Goal: Transaction & Acquisition: Purchase product/service

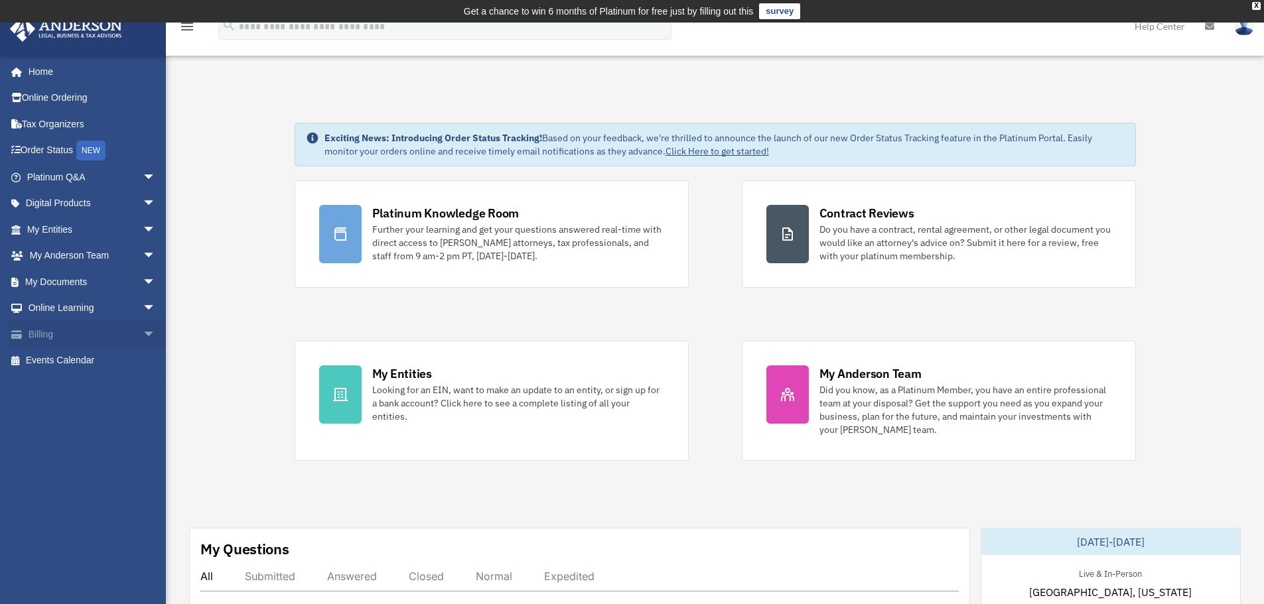
click at [40, 333] on link "Billing arrow_drop_down" at bounding box center [92, 334] width 166 height 27
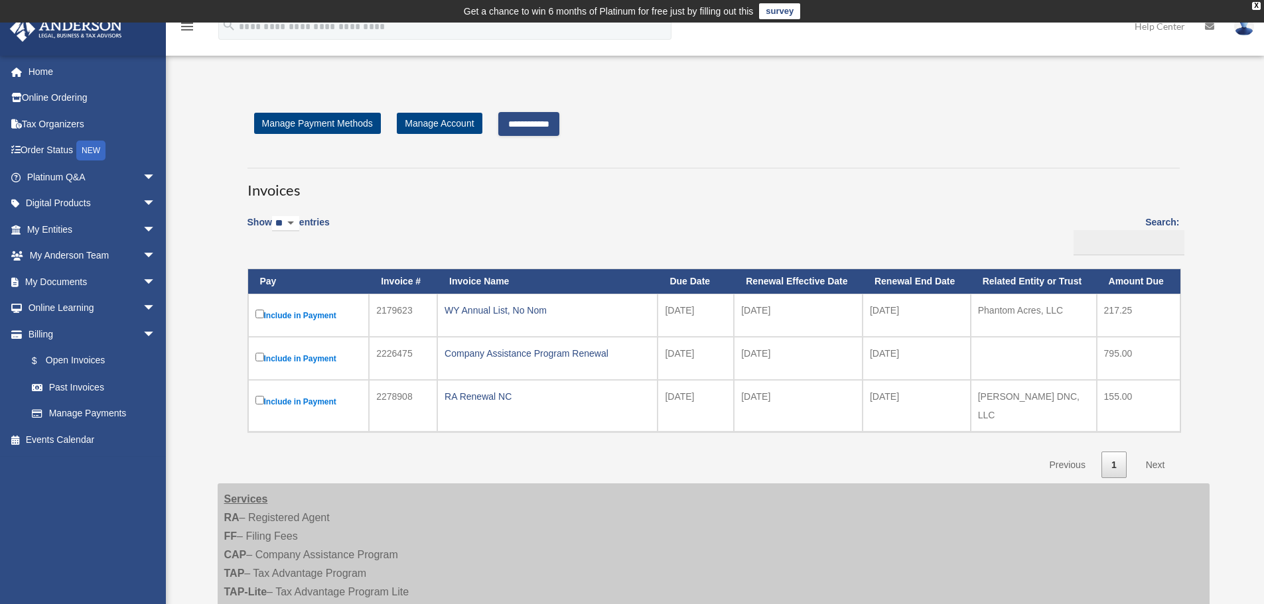
click at [551, 123] on input "**********" at bounding box center [528, 124] width 61 height 24
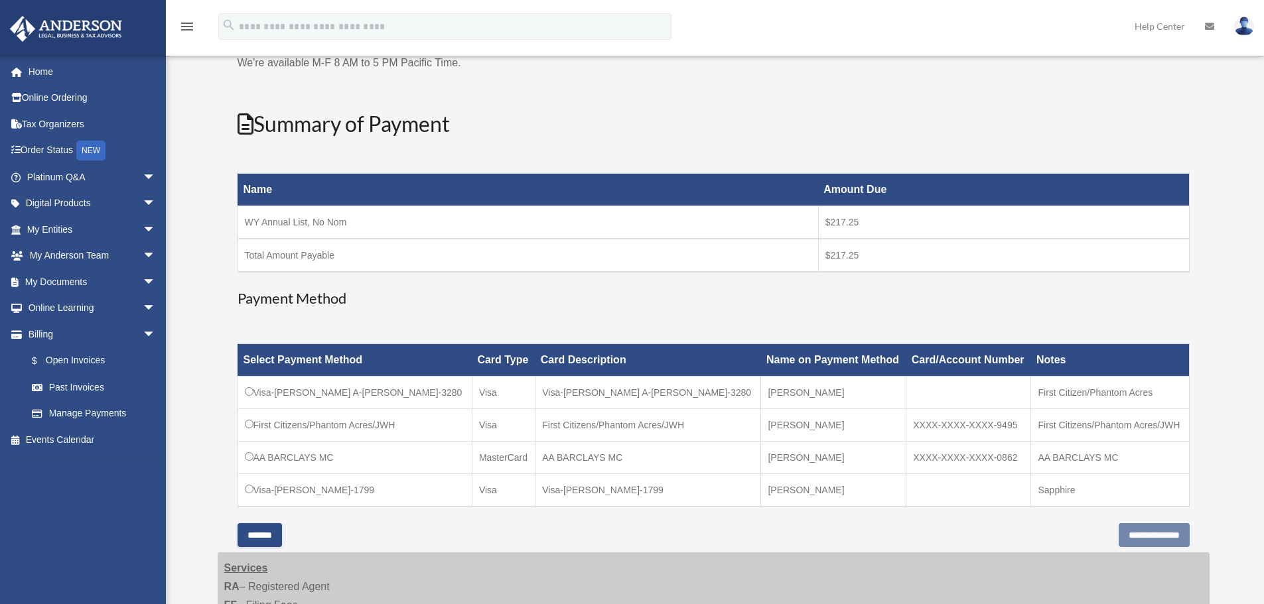
scroll to position [265, 0]
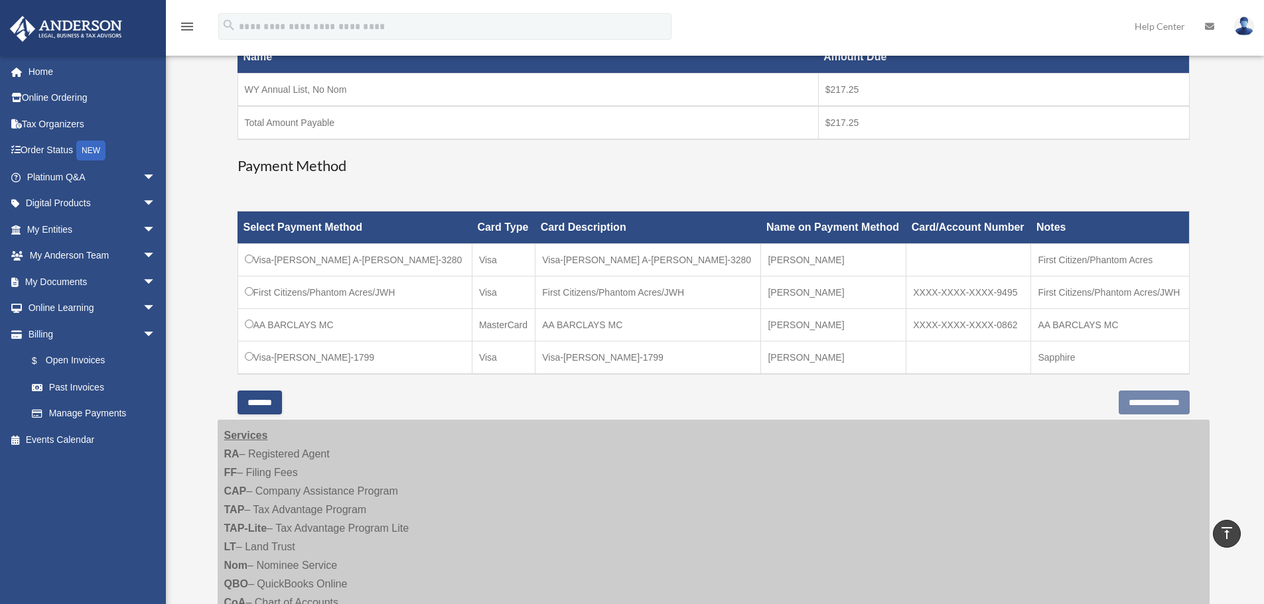
click at [1049, 358] on td "Sapphire" at bounding box center [1110, 358] width 158 height 33
click at [1118, 394] on input "**********" at bounding box center [1153, 403] width 71 height 24
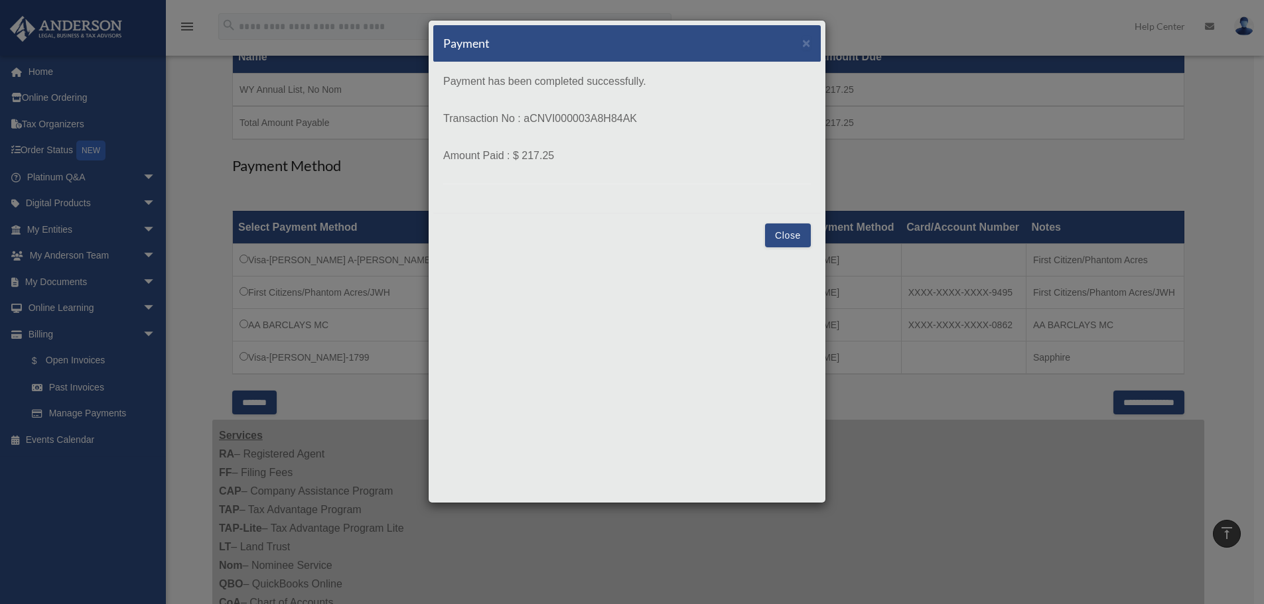
drag, startPoint x: 640, startPoint y: 117, endPoint x: 526, endPoint y: 127, distance: 114.5
click at [526, 127] on p "Transaction No : aCNVI000003A8H84AK" at bounding box center [626, 118] width 367 height 19
copy p "aCNVI000003A8H84AK"
click at [787, 237] on button "Close" at bounding box center [788, 236] width 46 height 24
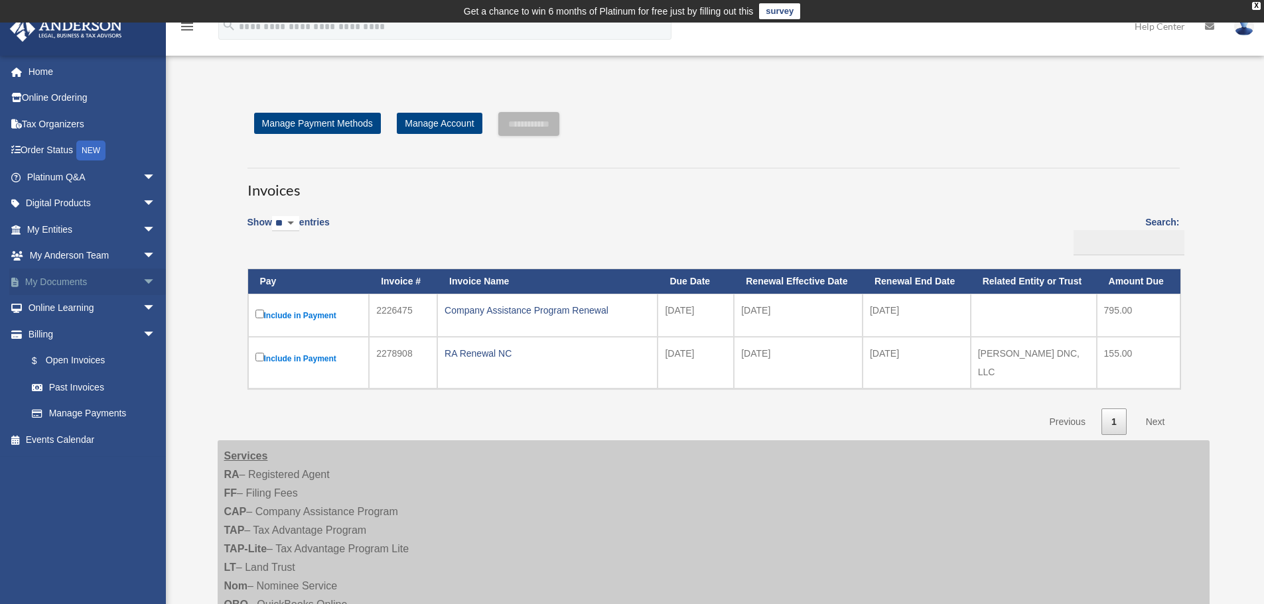
click at [143, 281] on span "arrow_drop_down" at bounding box center [156, 282] width 27 height 27
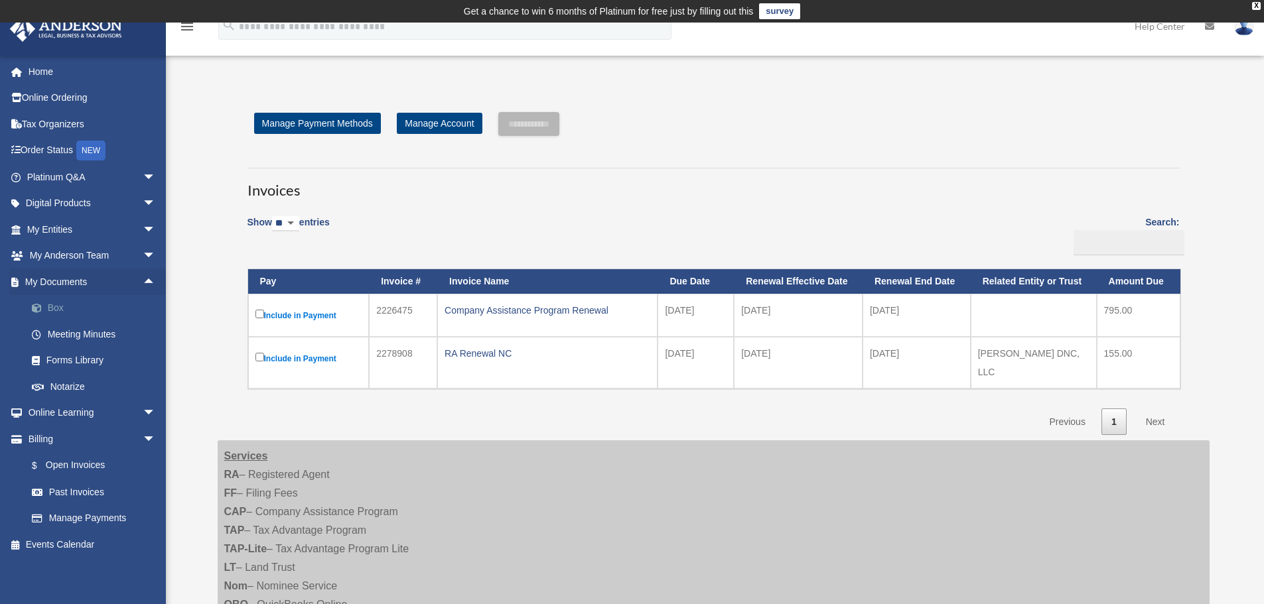
click at [54, 303] on link "Box" at bounding box center [97, 308] width 157 height 27
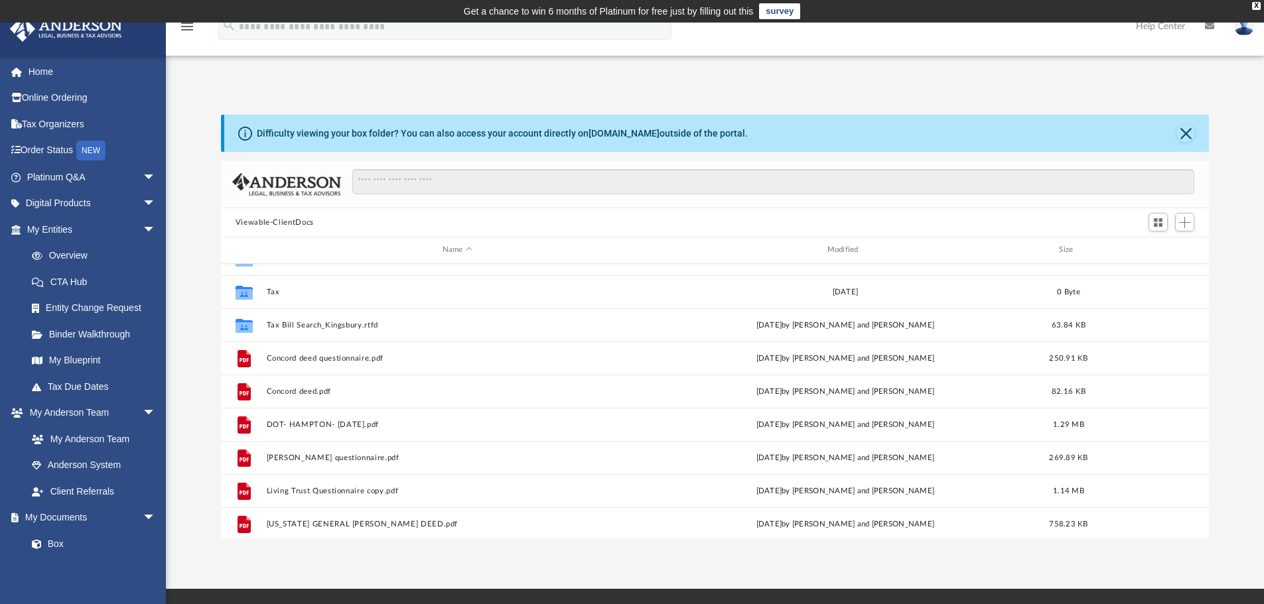
scroll to position [157, 0]
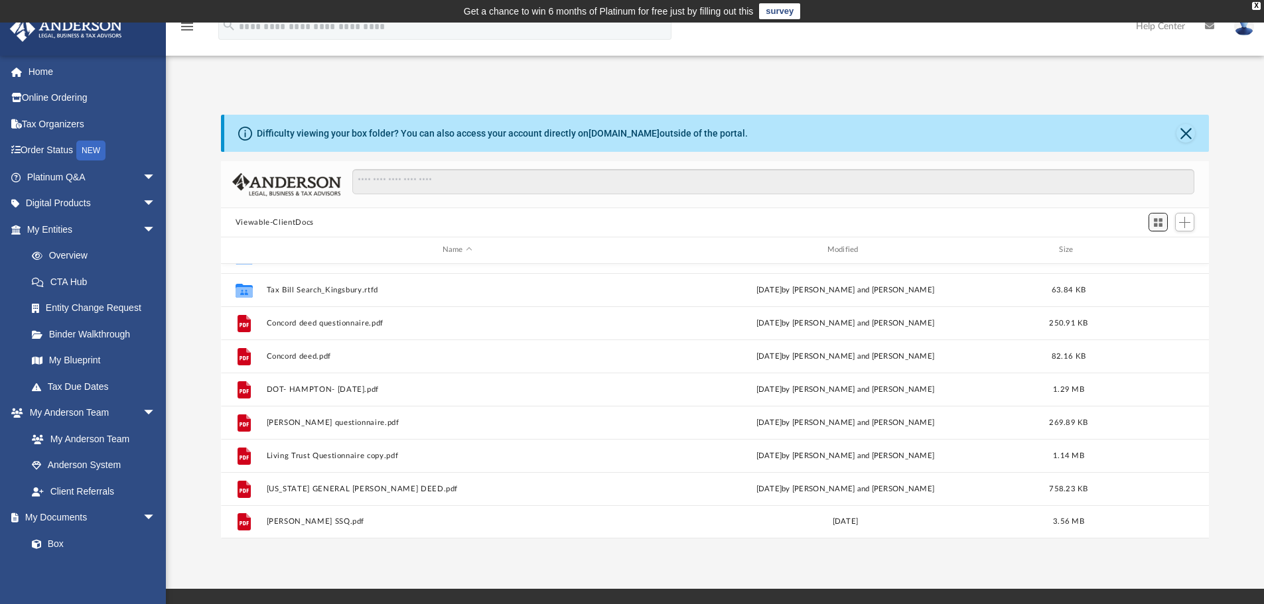
click at [1156, 223] on span "Switch to Grid View" at bounding box center [1157, 222] width 11 height 11
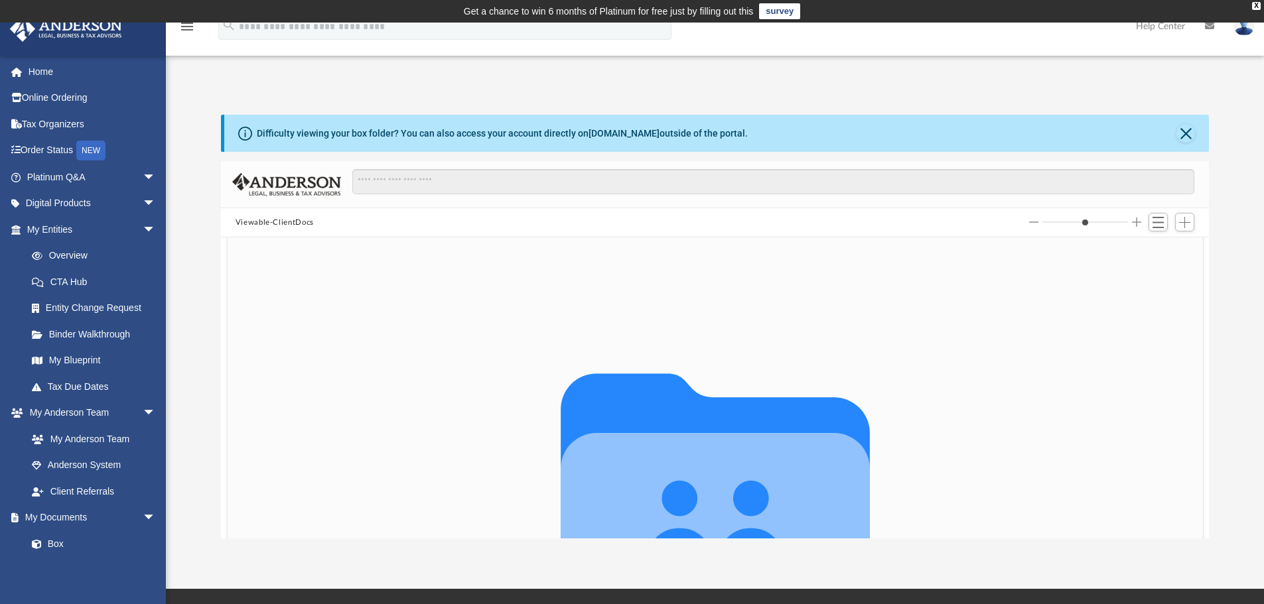
scroll to position [381, 0]
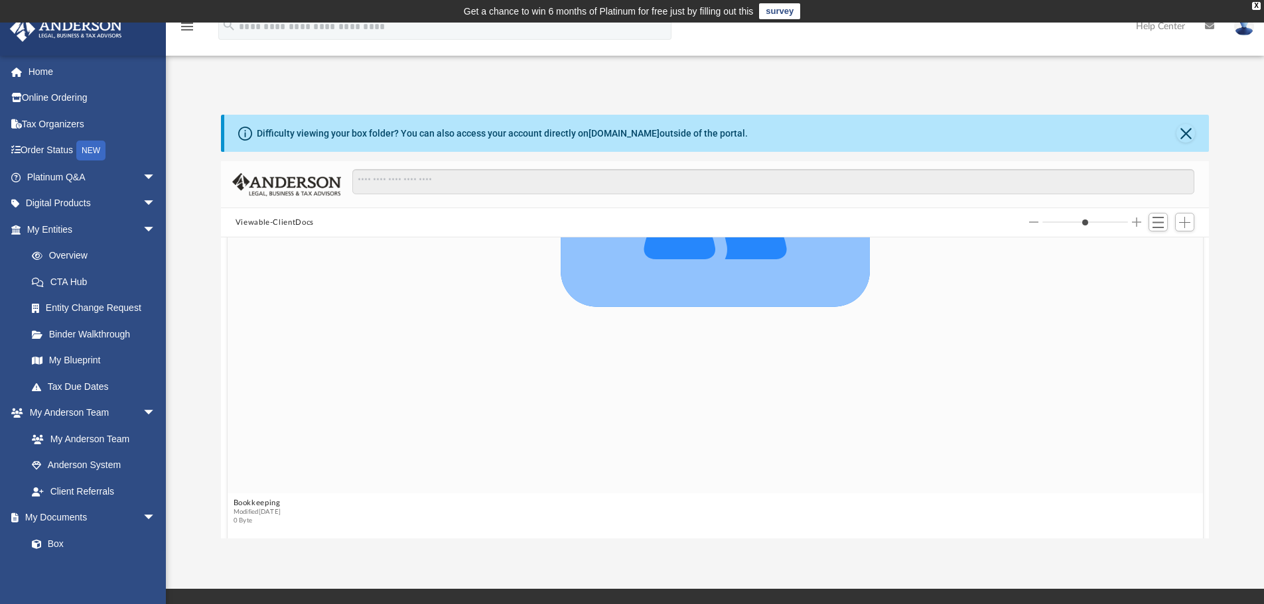
drag, startPoint x: 1067, startPoint y: 220, endPoint x: 1136, endPoint y: 224, distance: 69.8
click at [1128, 224] on input "Column size" at bounding box center [1085, 222] width 86 height 9
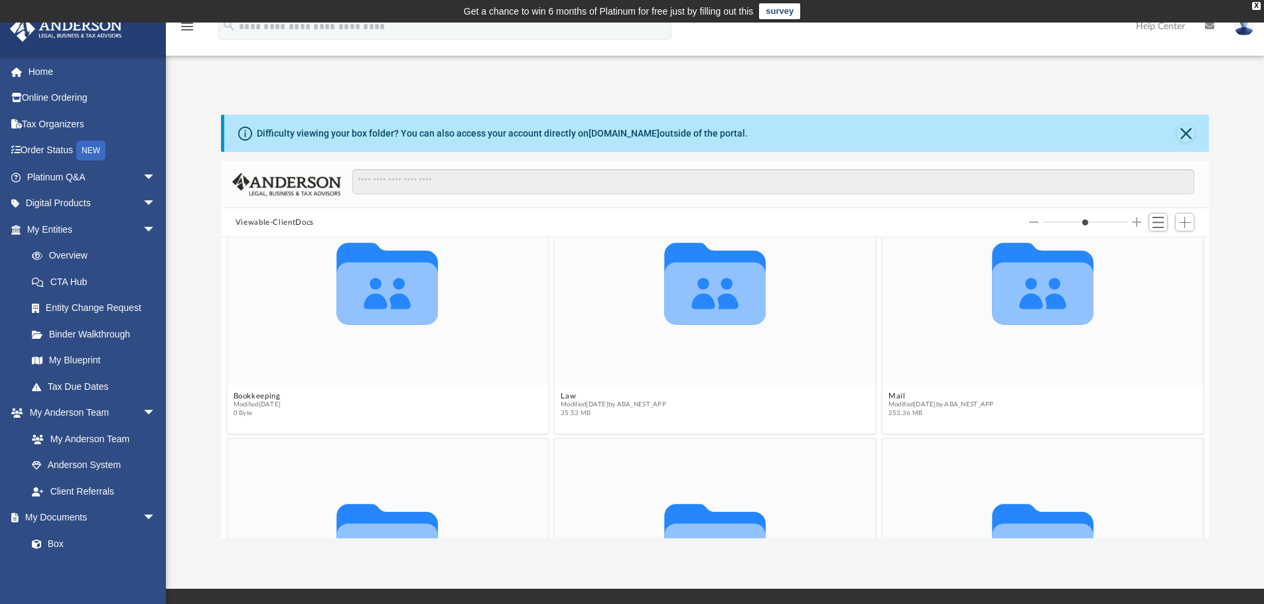
scroll to position [0, 0]
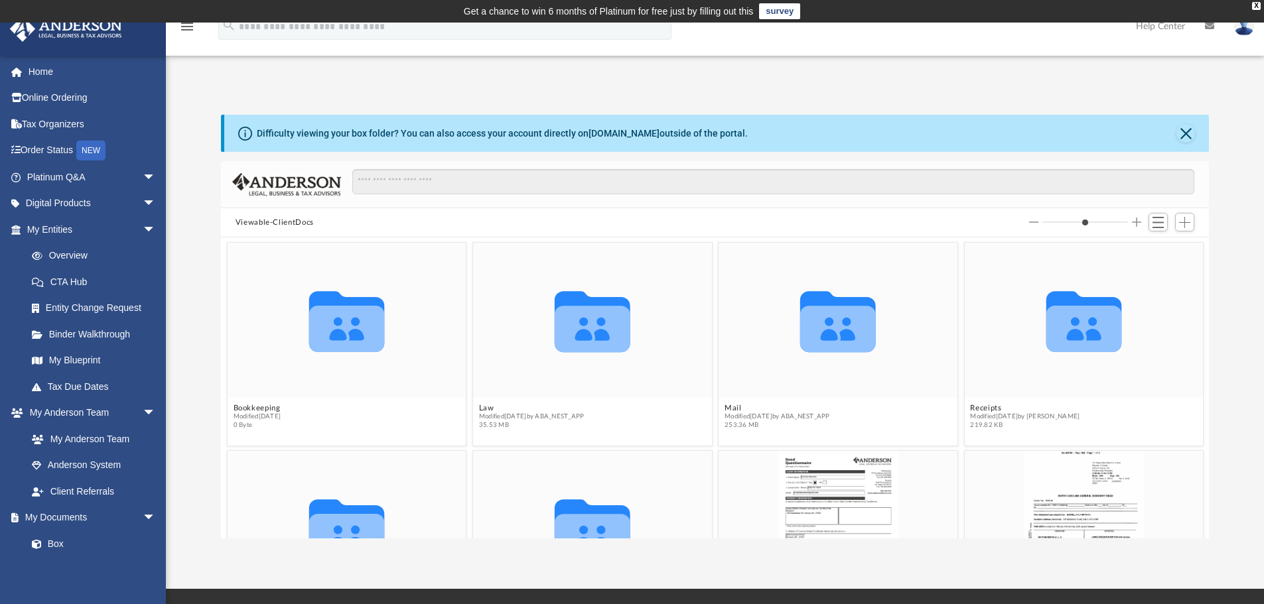
drag, startPoint x: 1124, startPoint y: 222, endPoint x: 1061, endPoint y: 222, distance: 63.0
click at [1061, 222] on input "Column size" at bounding box center [1085, 222] width 86 height 9
click at [1136, 220] on button "Increase column size" at bounding box center [1136, 222] width 9 height 9
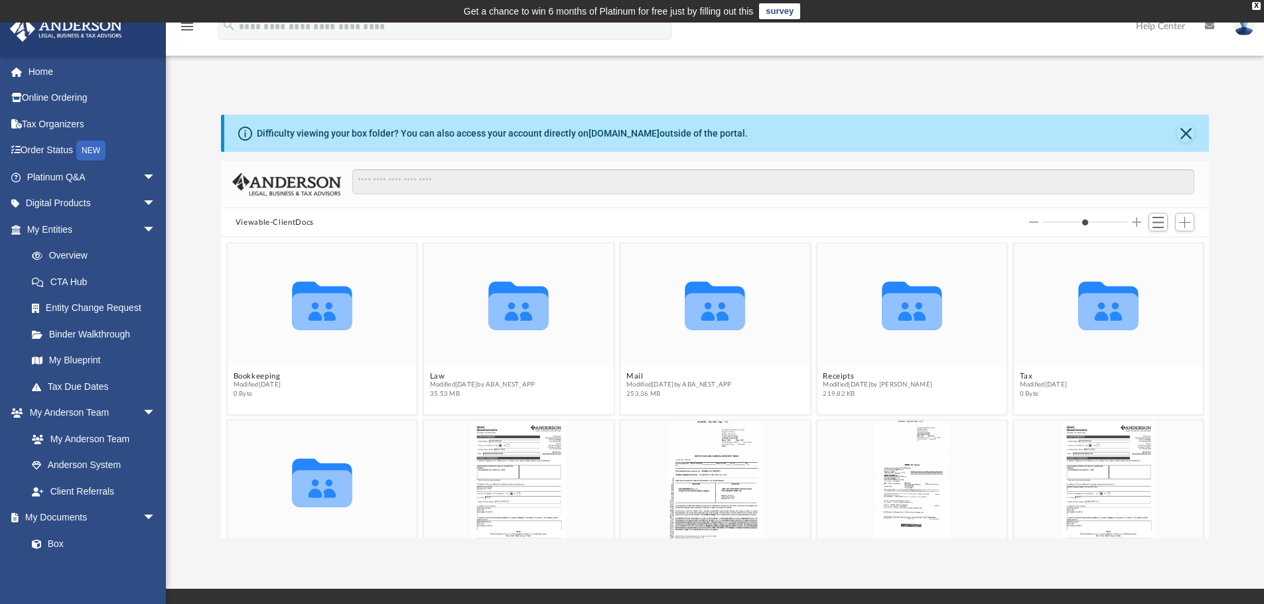
drag, startPoint x: 1085, startPoint y: 220, endPoint x: 1047, endPoint y: 220, distance: 37.8
type input "*"
click at [1047, 220] on input "Column size" at bounding box center [1085, 222] width 86 height 9
click at [1154, 228] on span "Switch to List View" at bounding box center [1157, 222] width 11 height 11
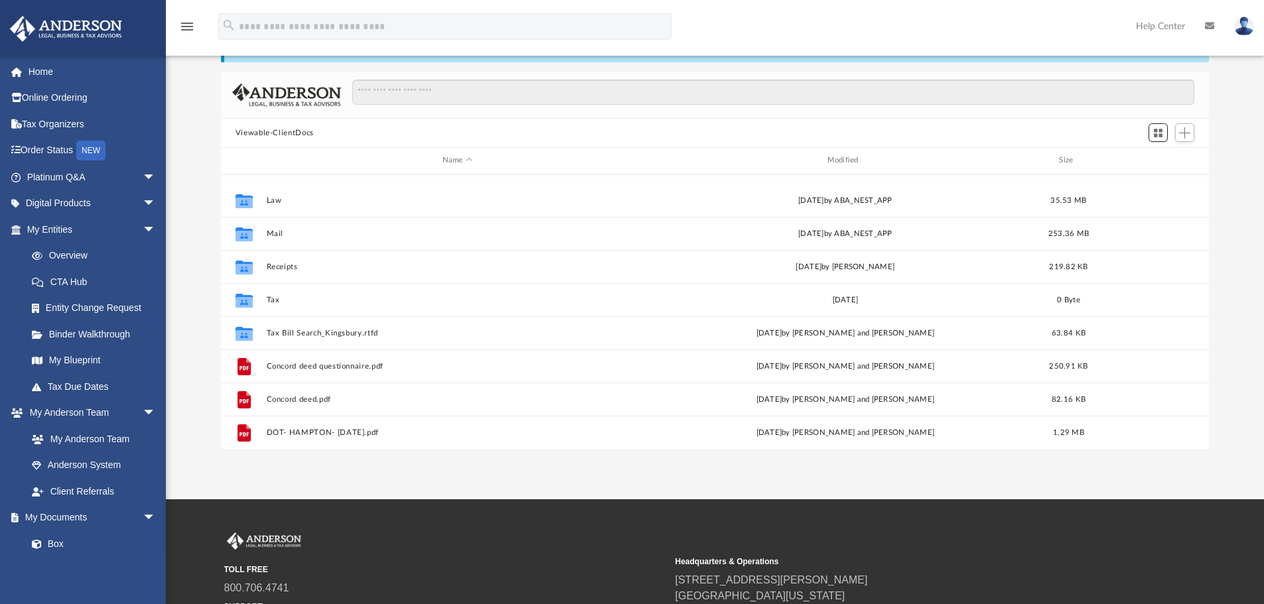
scroll to position [157, 0]
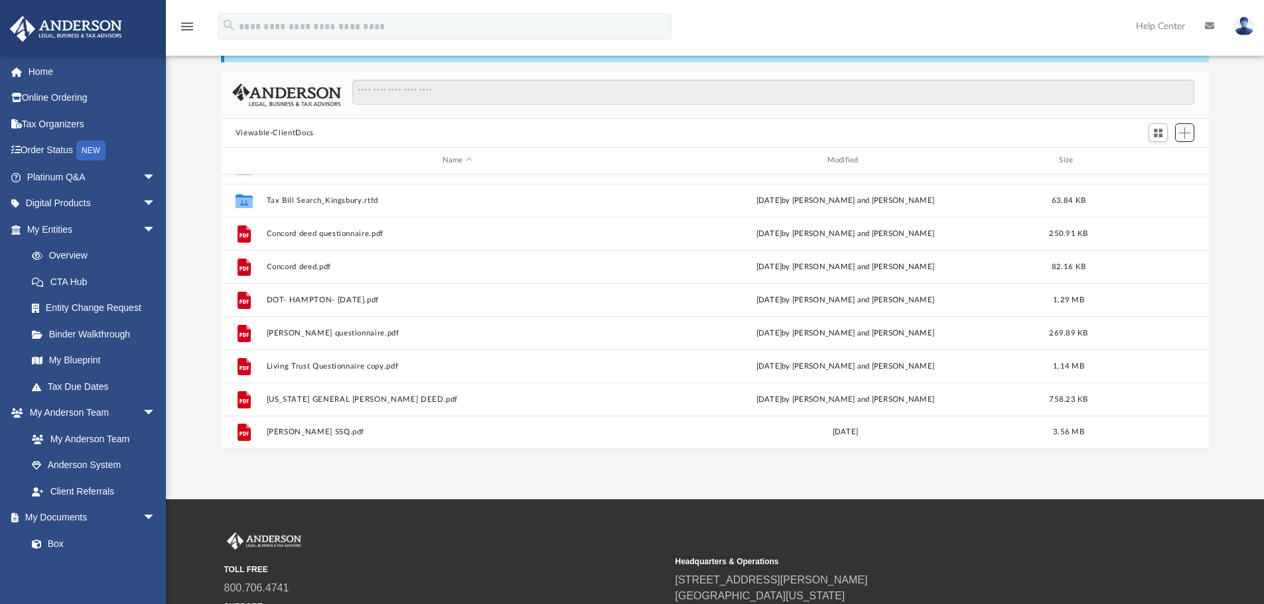
click at [1175, 130] on button "Add" at bounding box center [1185, 132] width 20 height 19
click at [1159, 130] on span "Switch to Grid View" at bounding box center [1157, 132] width 11 height 11
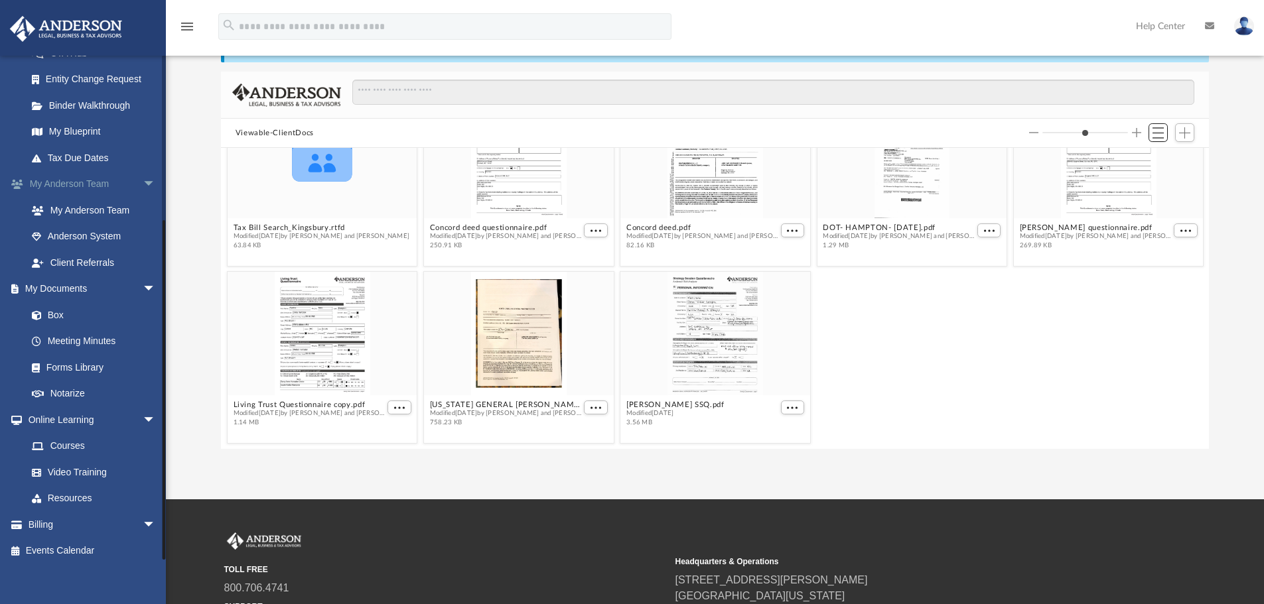
scroll to position [236, 0]
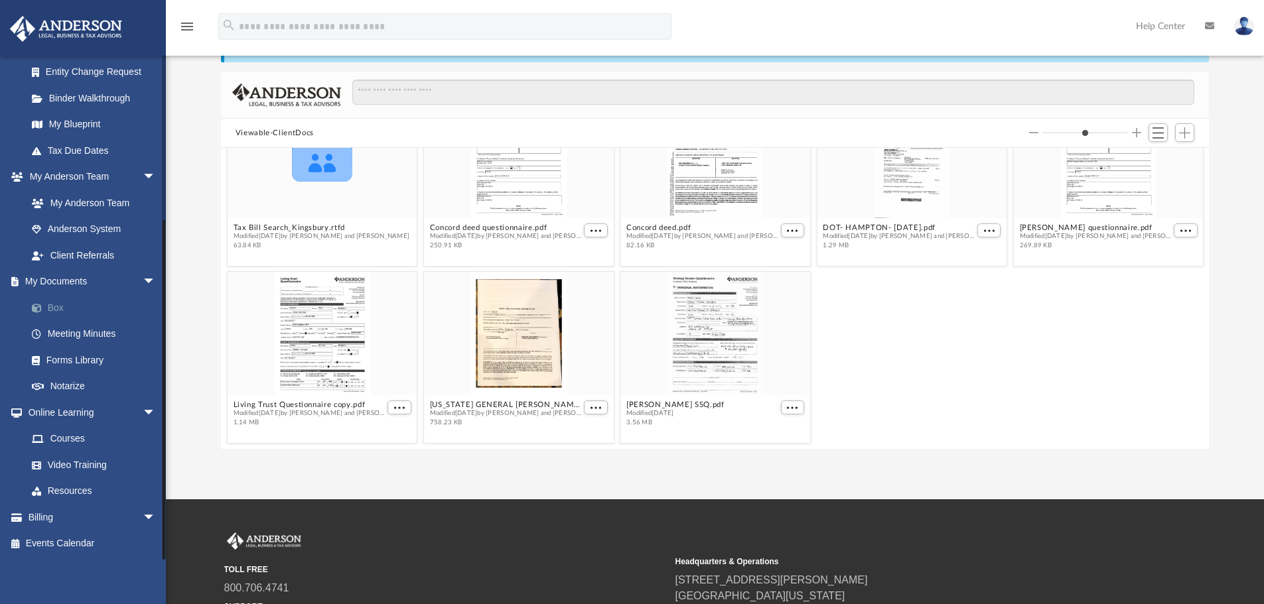
click at [60, 307] on link "Box" at bounding box center [97, 308] width 157 height 27
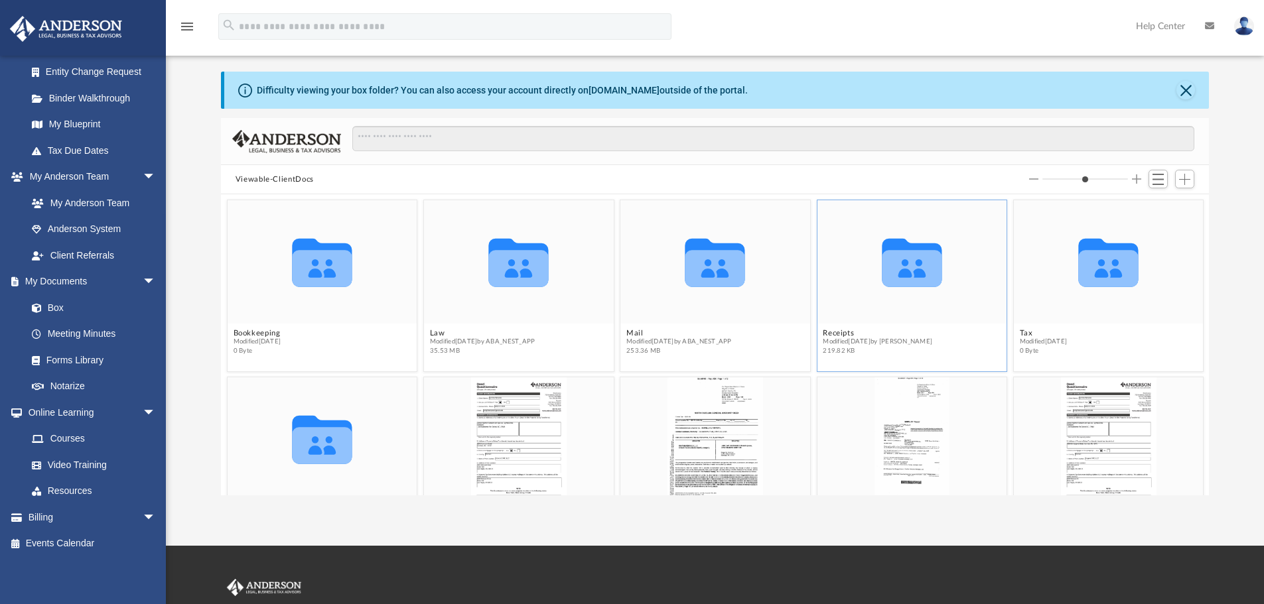
scroll to position [0, 0]
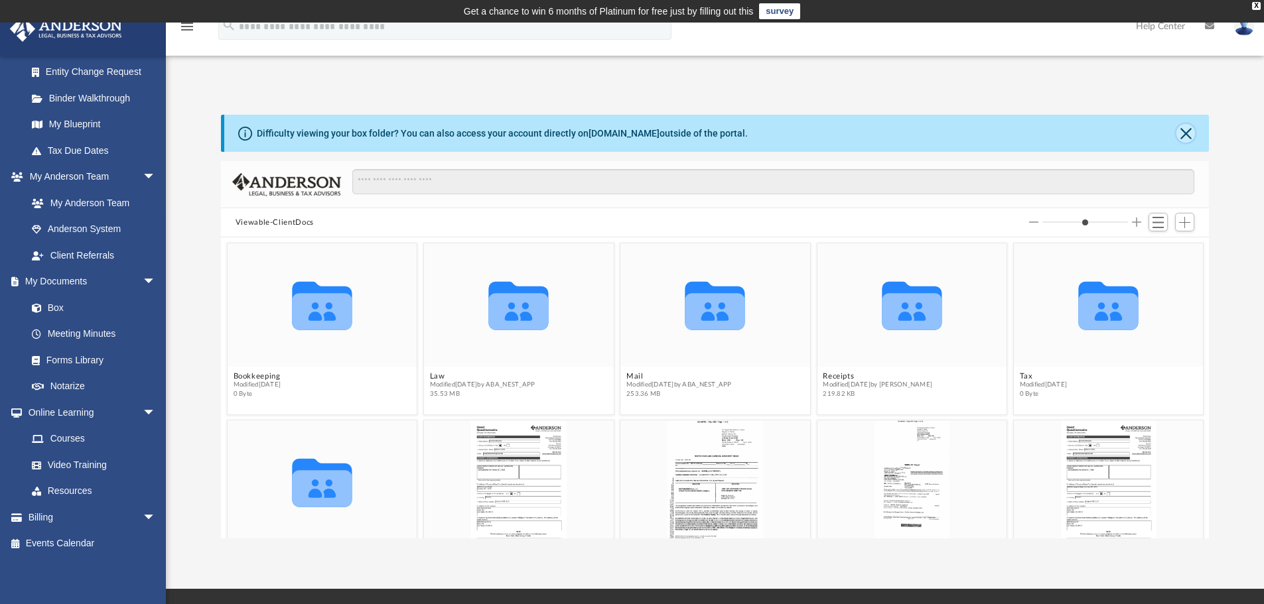
click at [1190, 134] on button "Close" at bounding box center [1185, 133] width 19 height 19
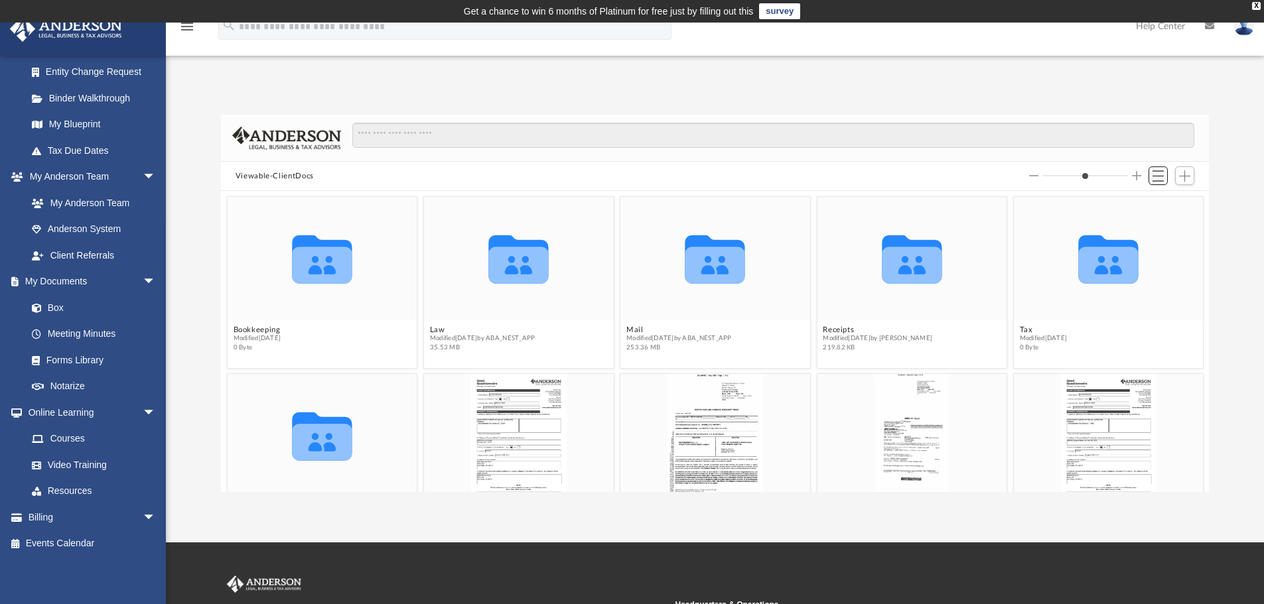
click at [1158, 174] on span "Switch to List View" at bounding box center [1157, 175] width 11 height 11
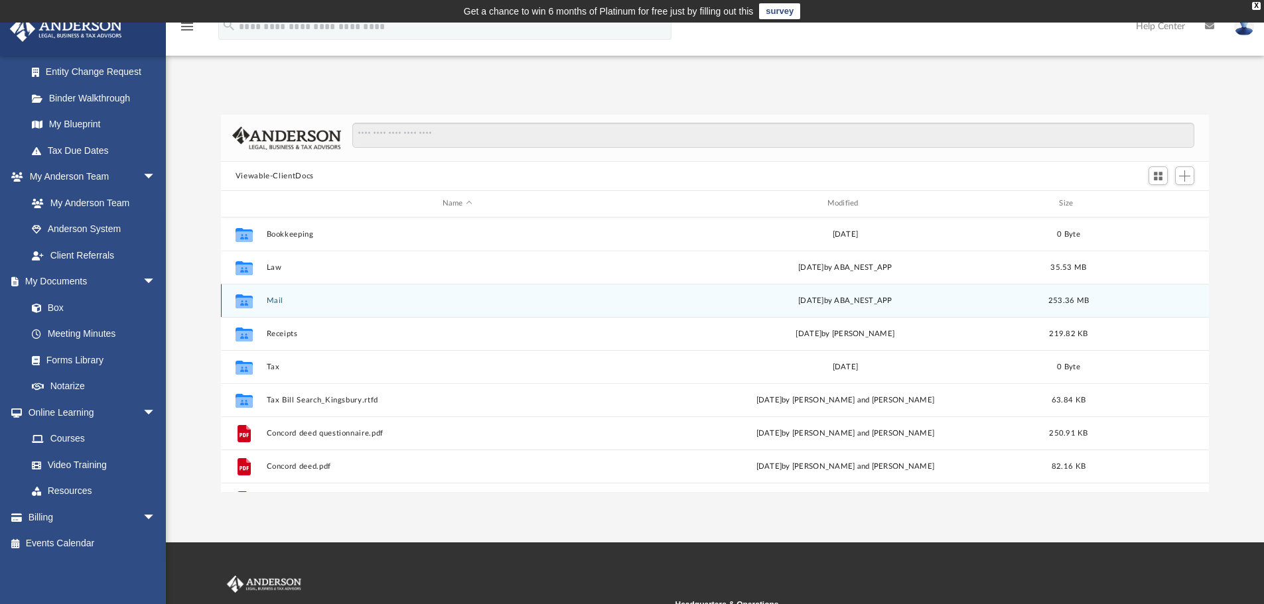
click at [243, 302] on icon "grid" at bounding box center [243, 302] width 17 height 11
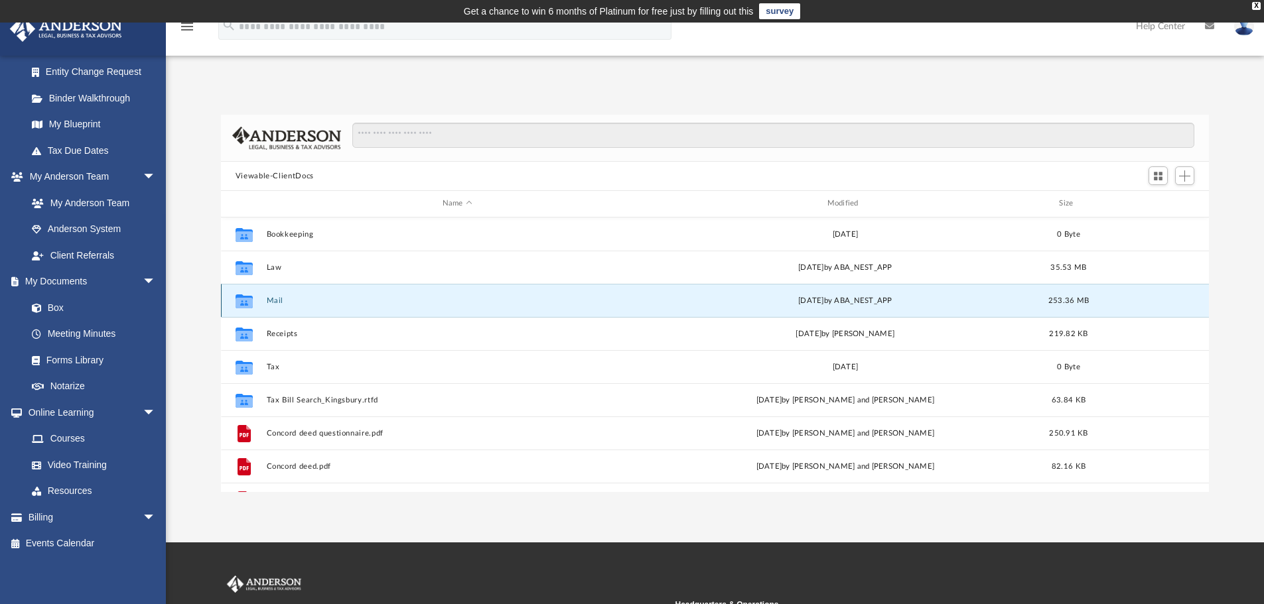
click at [243, 302] on icon "grid" at bounding box center [243, 302] width 17 height 11
click at [282, 301] on button "Mail" at bounding box center [457, 301] width 382 height 9
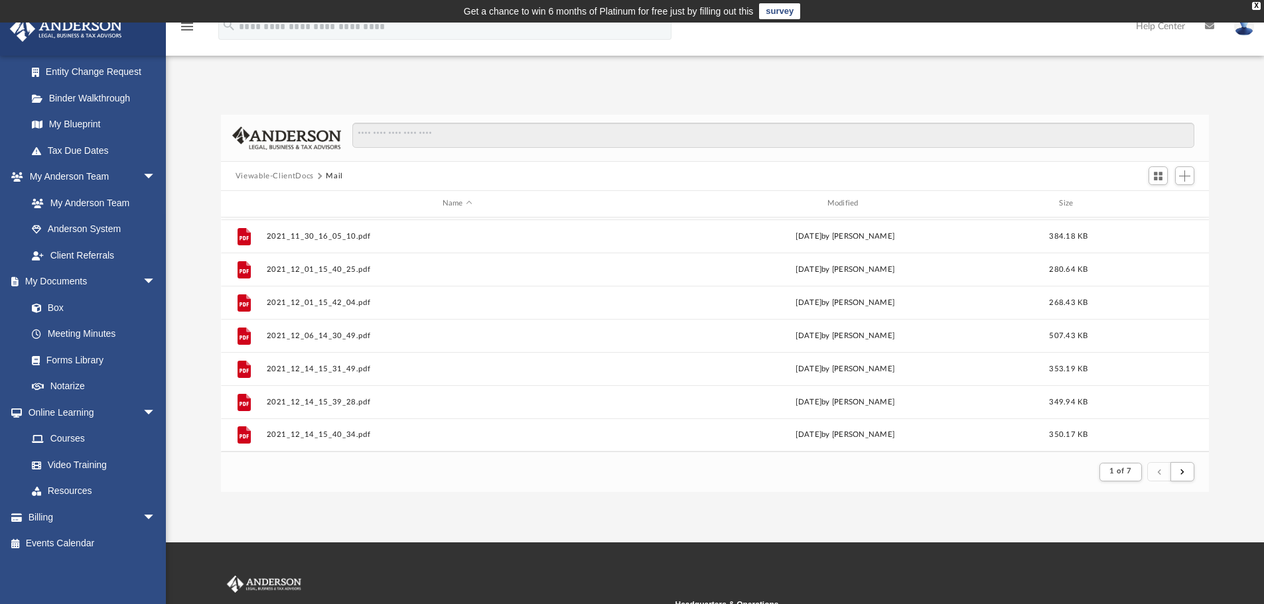
scroll to position [1419, 0]
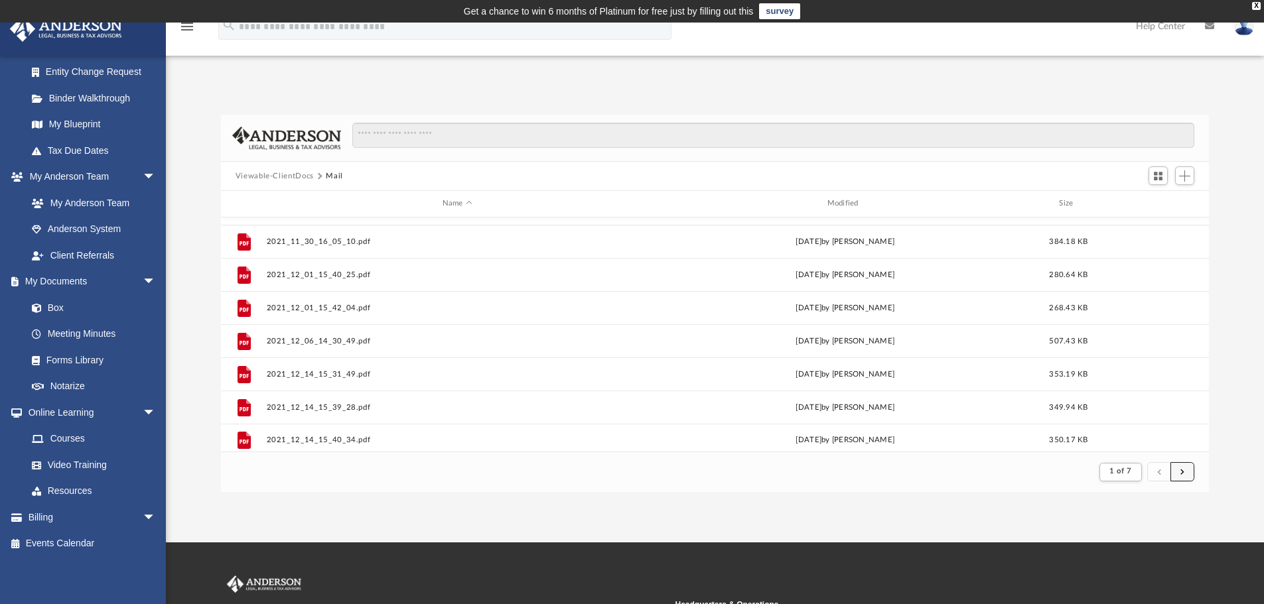
click at [1180, 475] on span "submit" at bounding box center [1182, 471] width 4 height 7
click at [1180, 474] on span "submit" at bounding box center [1182, 471] width 4 height 7
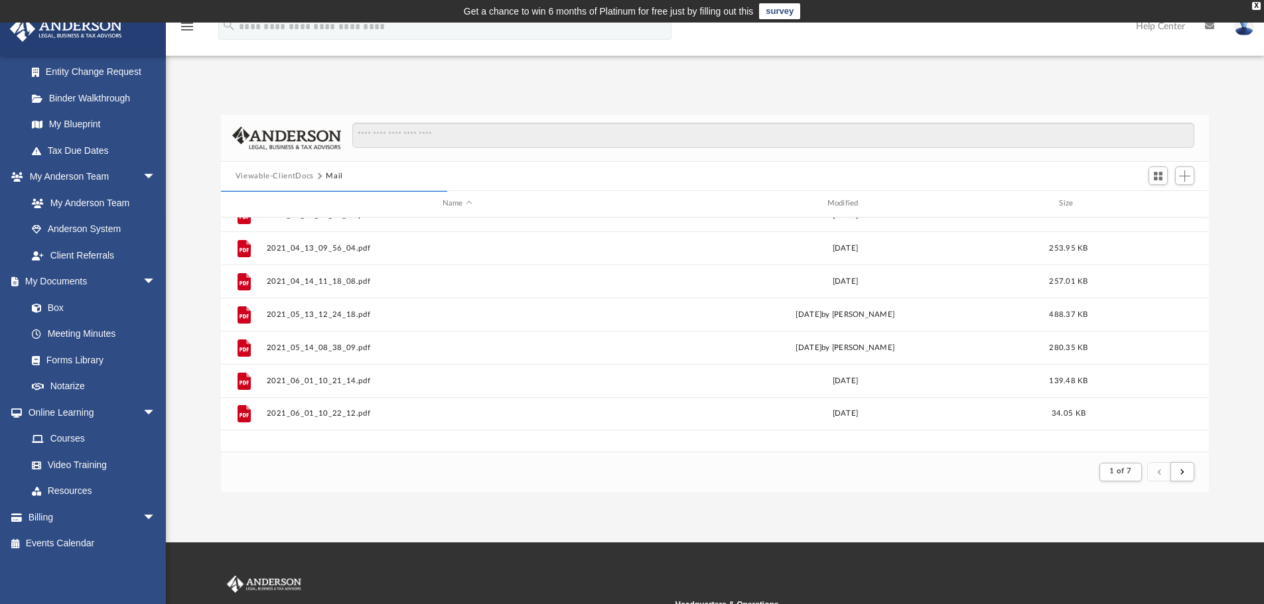
scroll to position [0, 0]
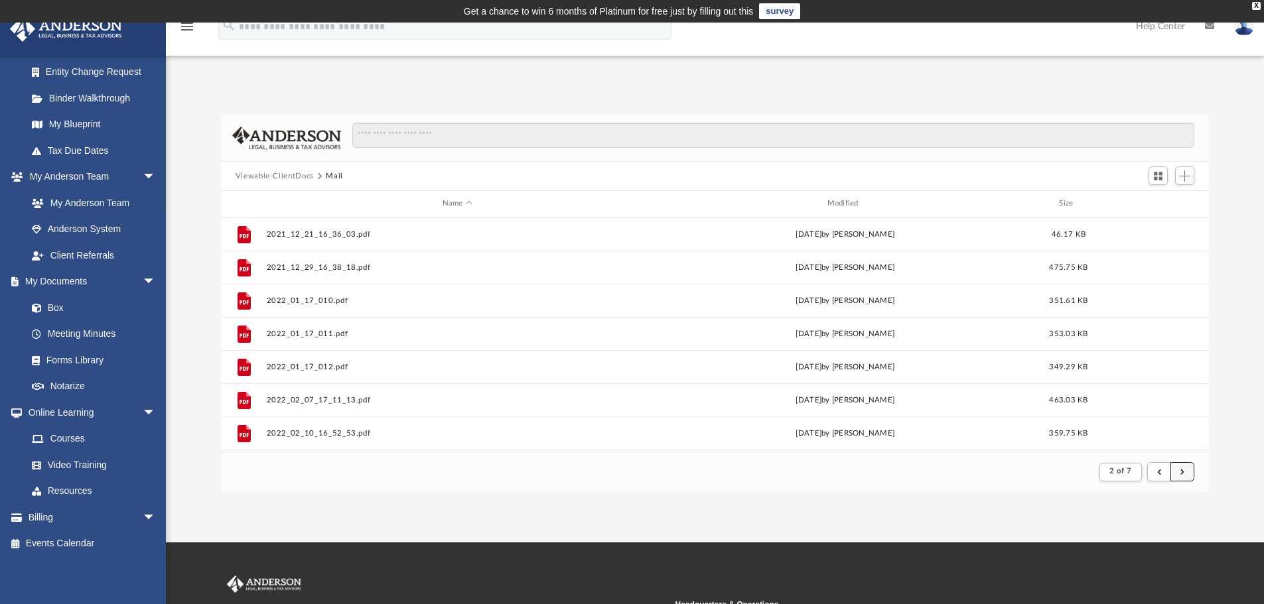
click at [1179, 471] on button "submit" at bounding box center [1182, 471] width 24 height 19
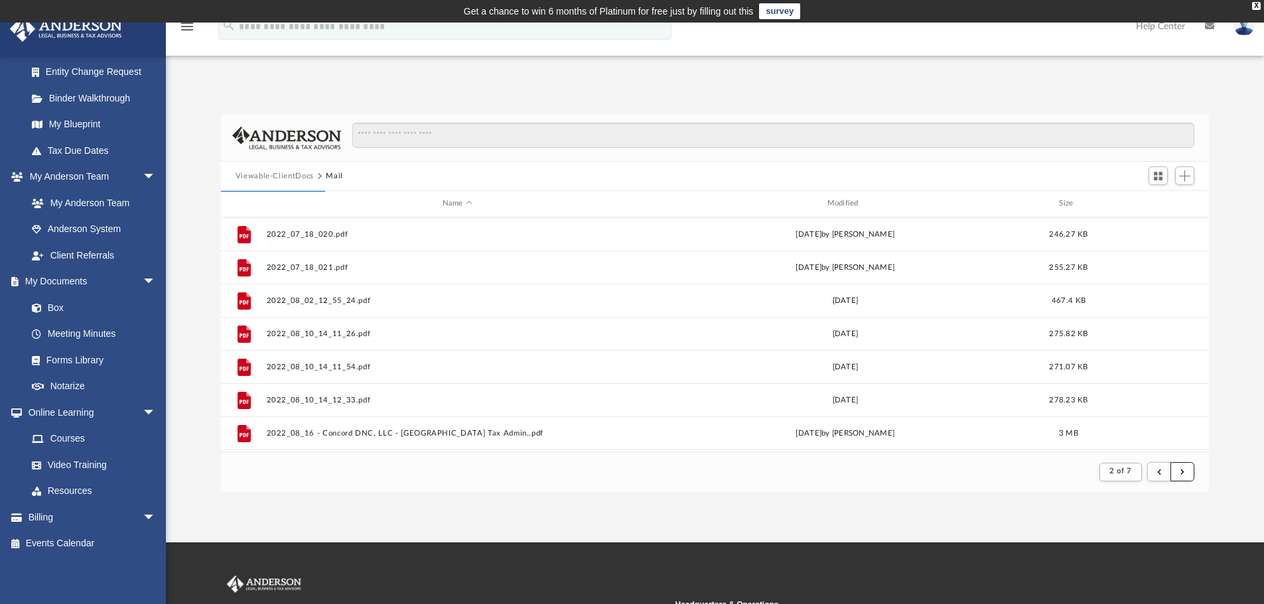
scroll to position [1424, 0]
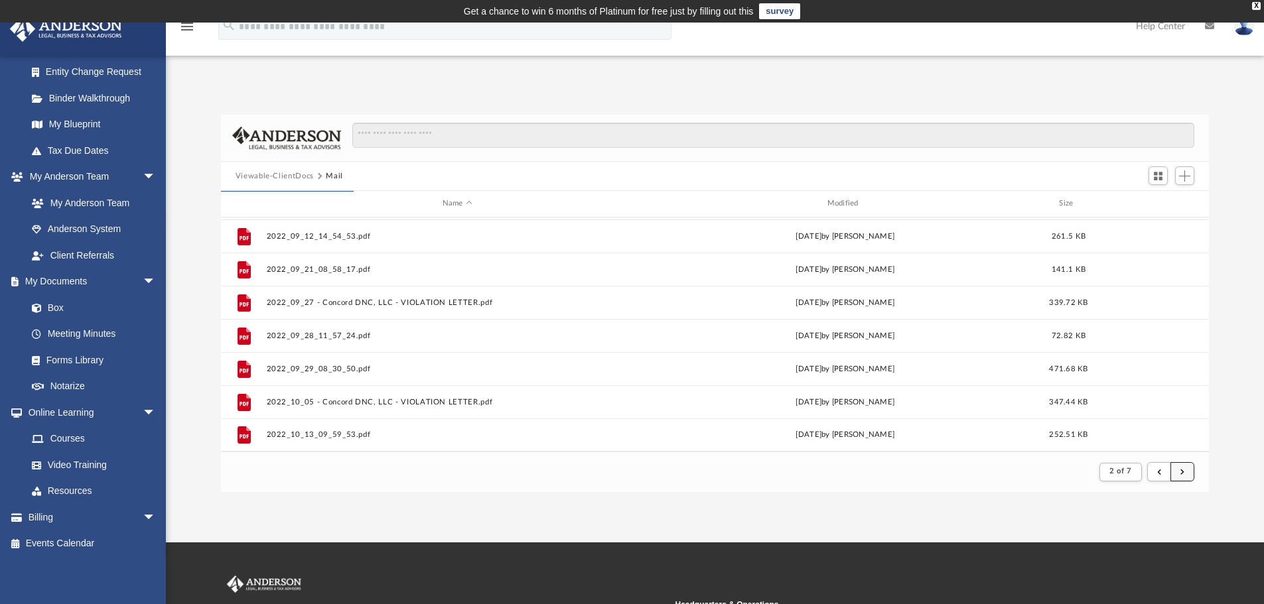
click at [1186, 470] on button "submit" at bounding box center [1182, 471] width 24 height 19
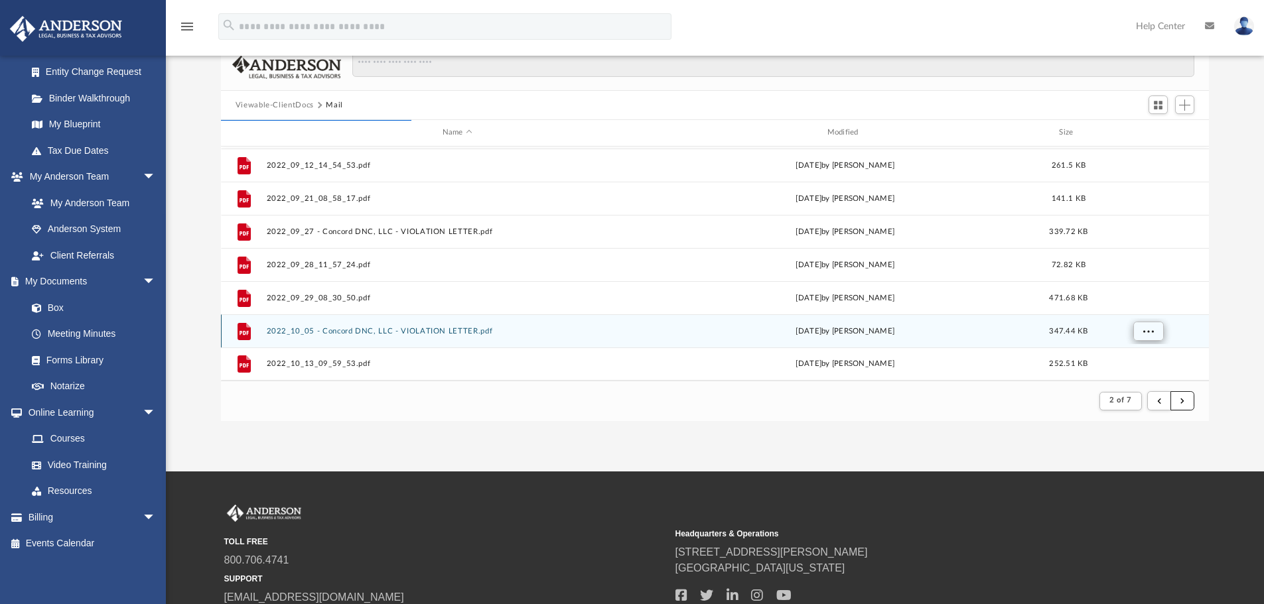
scroll to position [0, 0]
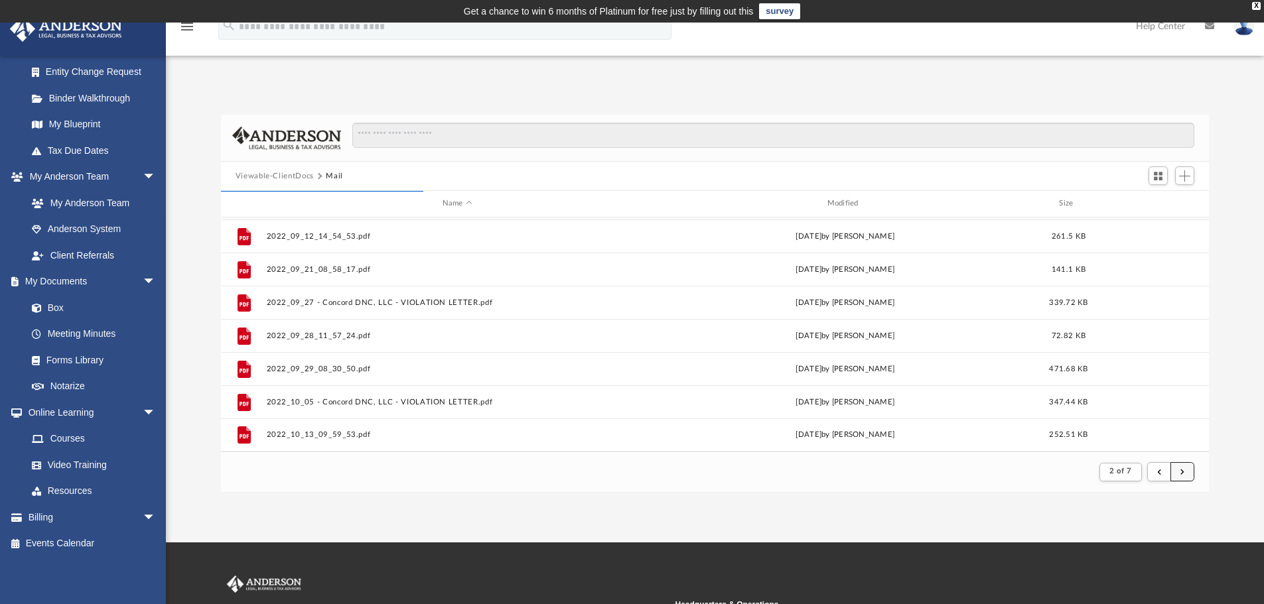
click at [1189, 472] on button "submit" at bounding box center [1182, 471] width 24 height 19
click at [1179, 468] on button "submit" at bounding box center [1182, 471] width 24 height 19
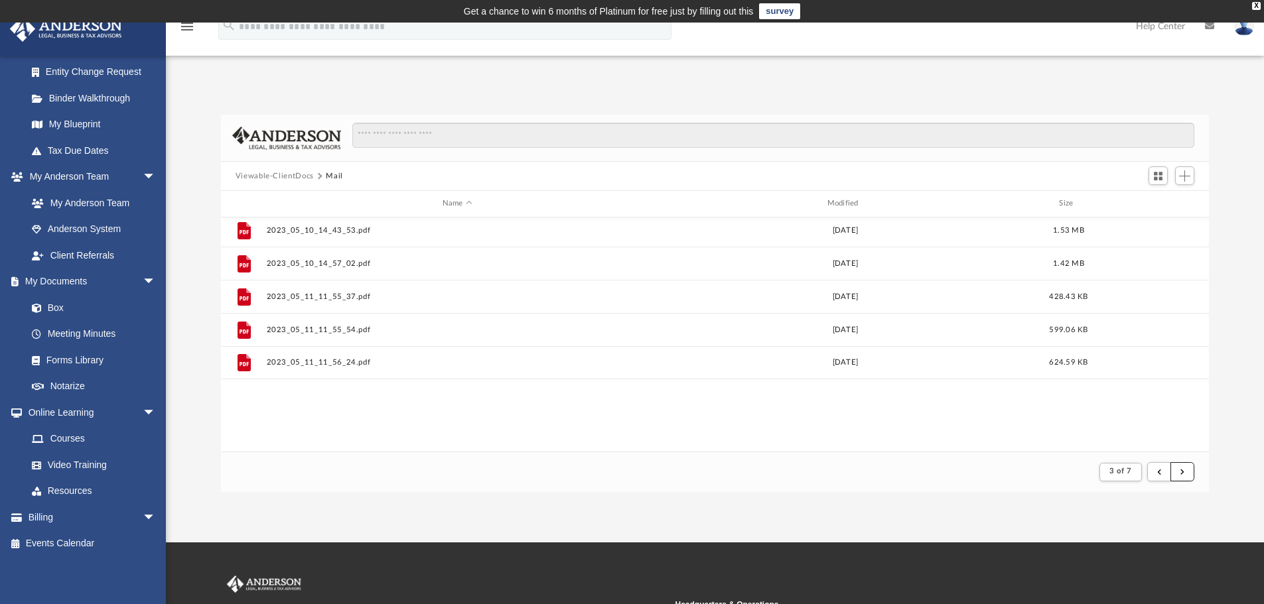
scroll to position [1026, 0]
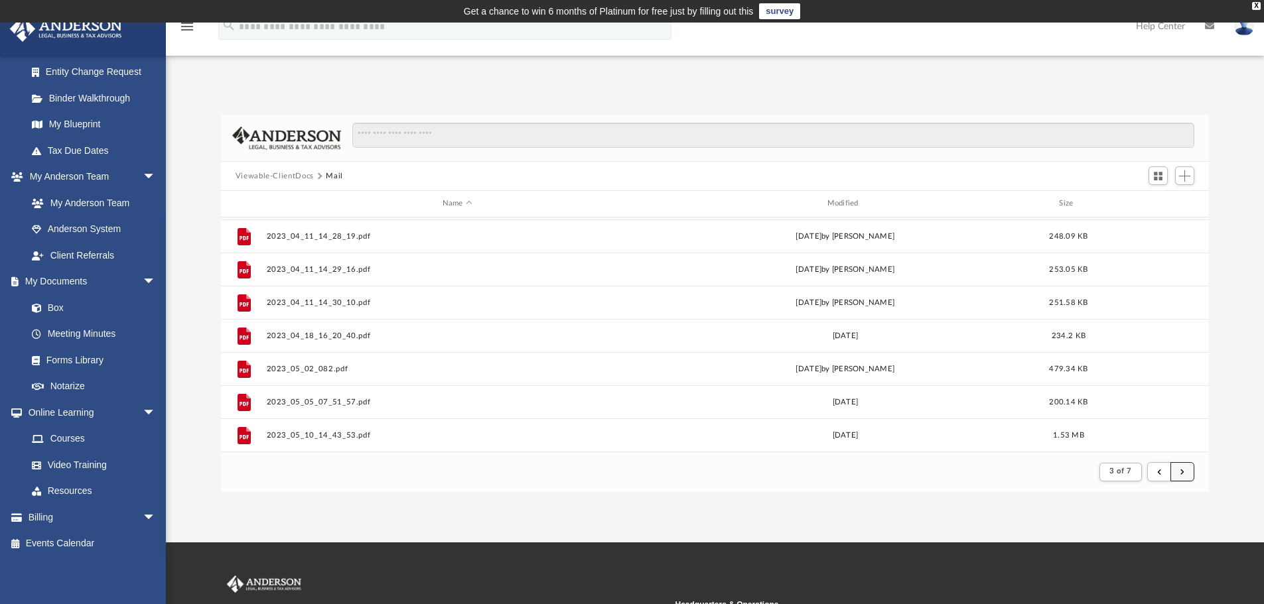
click at [1174, 474] on button "submit" at bounding box center [1182, 471] width 24 height 19
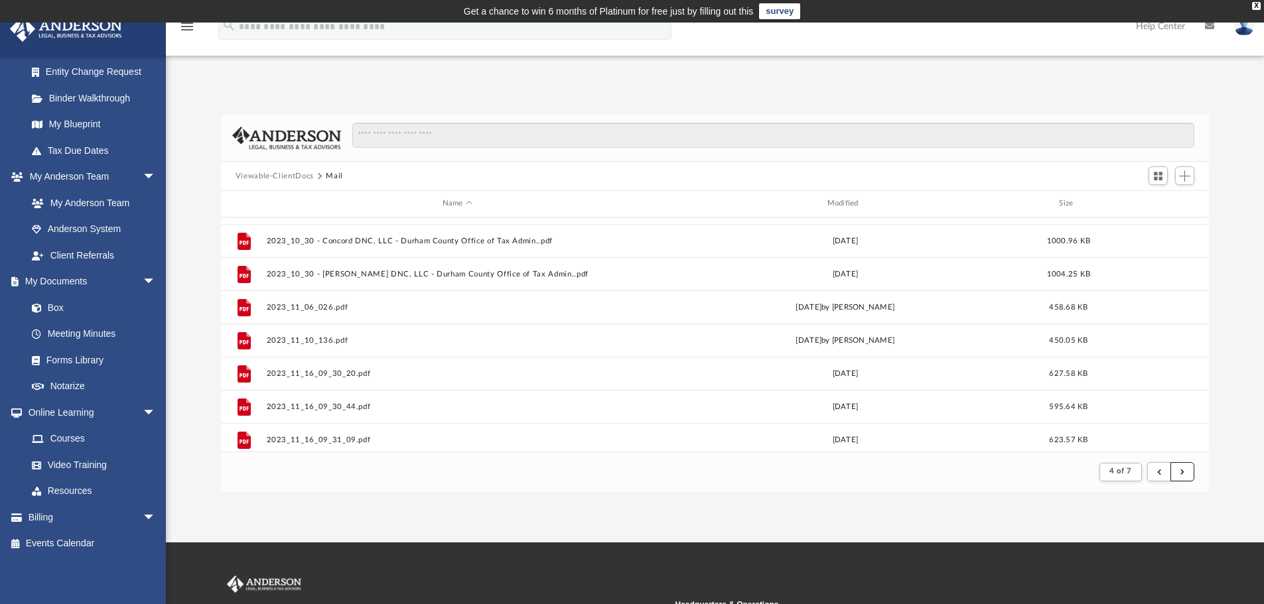
scroll to position [929, 0]
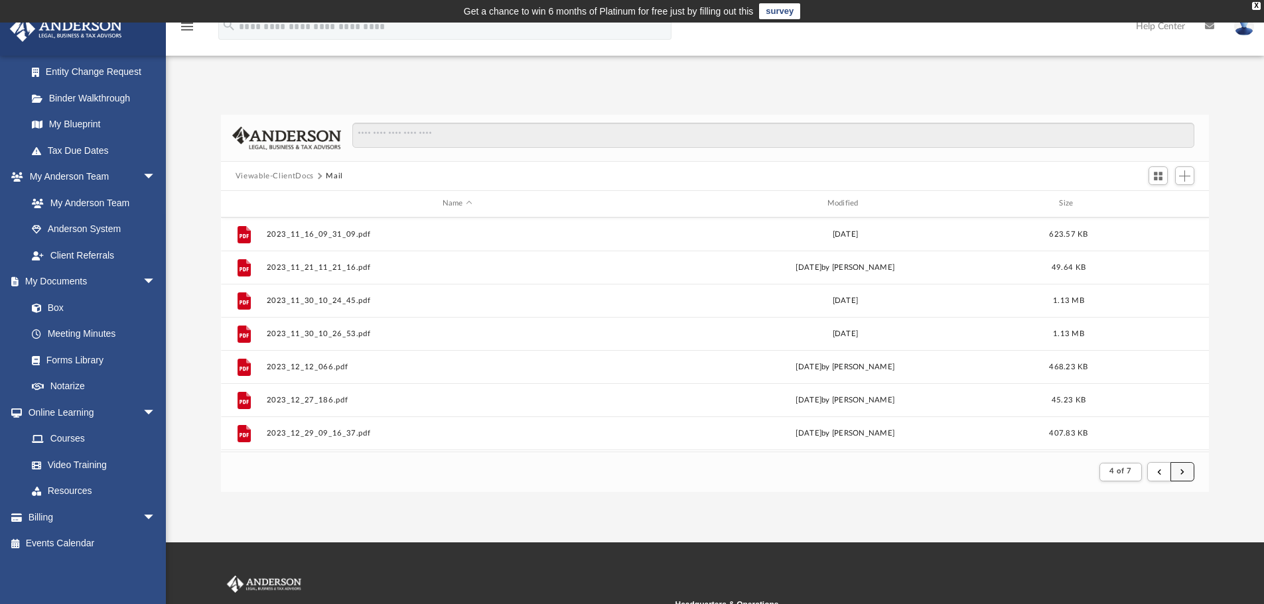
click at [1185, 476] on button "submit" at bounding box center [1182, 471] width 24 height 19
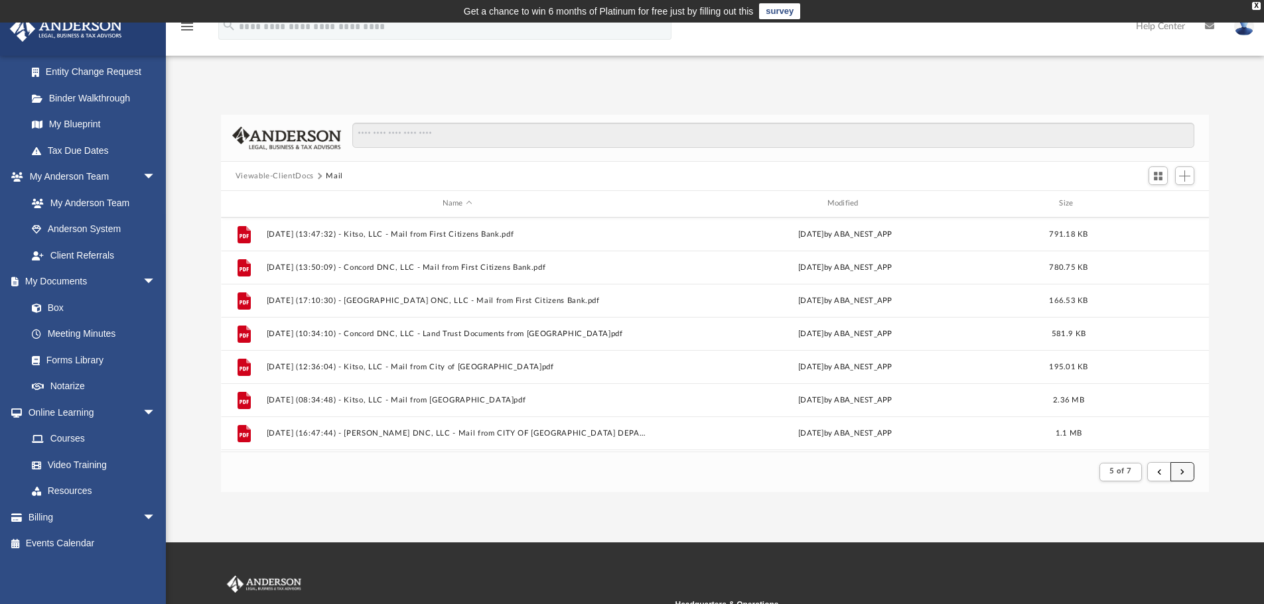
click at [1185, 471] on button "submit" at bounding box center [1182, 471] width 24 height 19
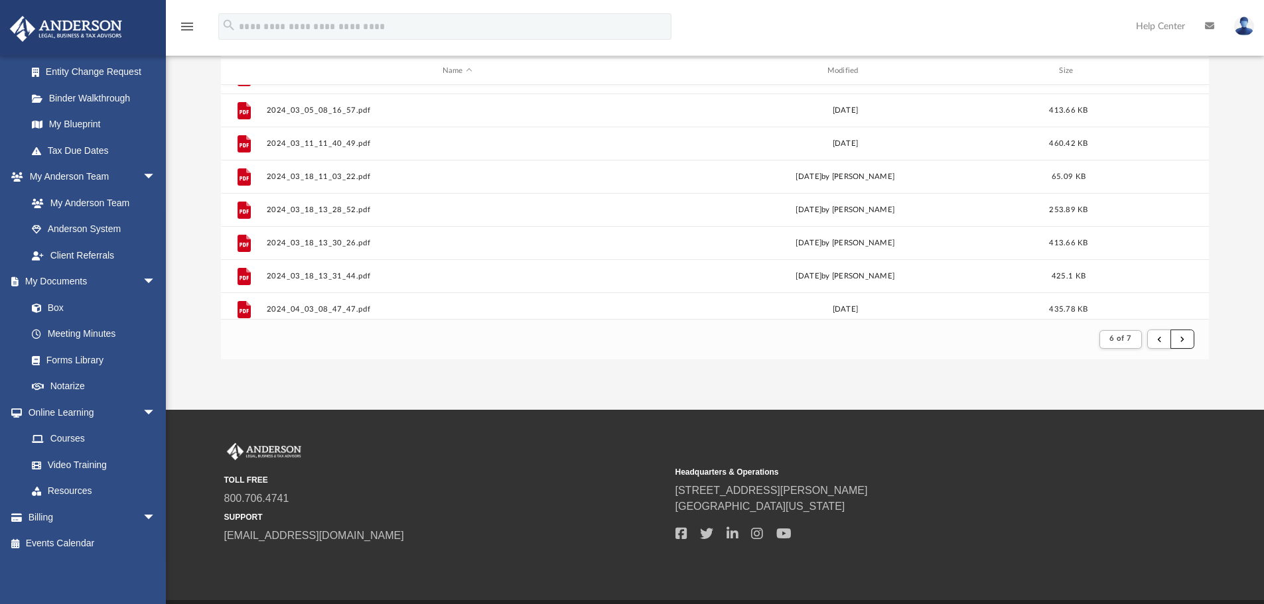
scroll to position [0, 0]
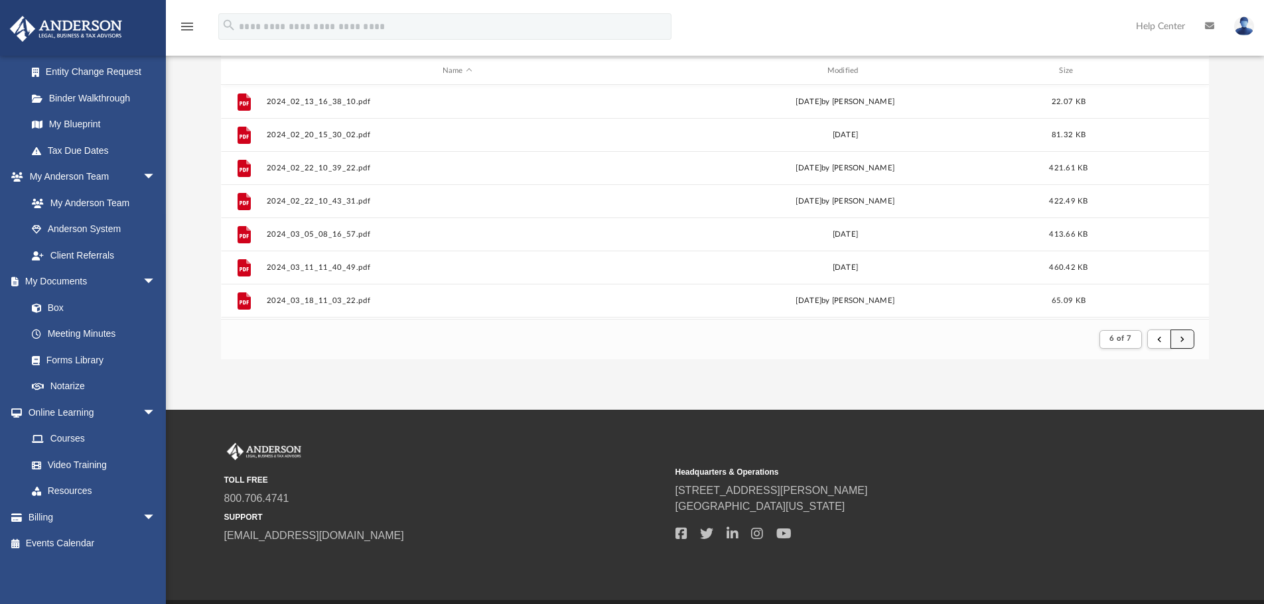
click at [1179, 340] on button "submit" at bounding box center [1182, 339] width 24 height 19
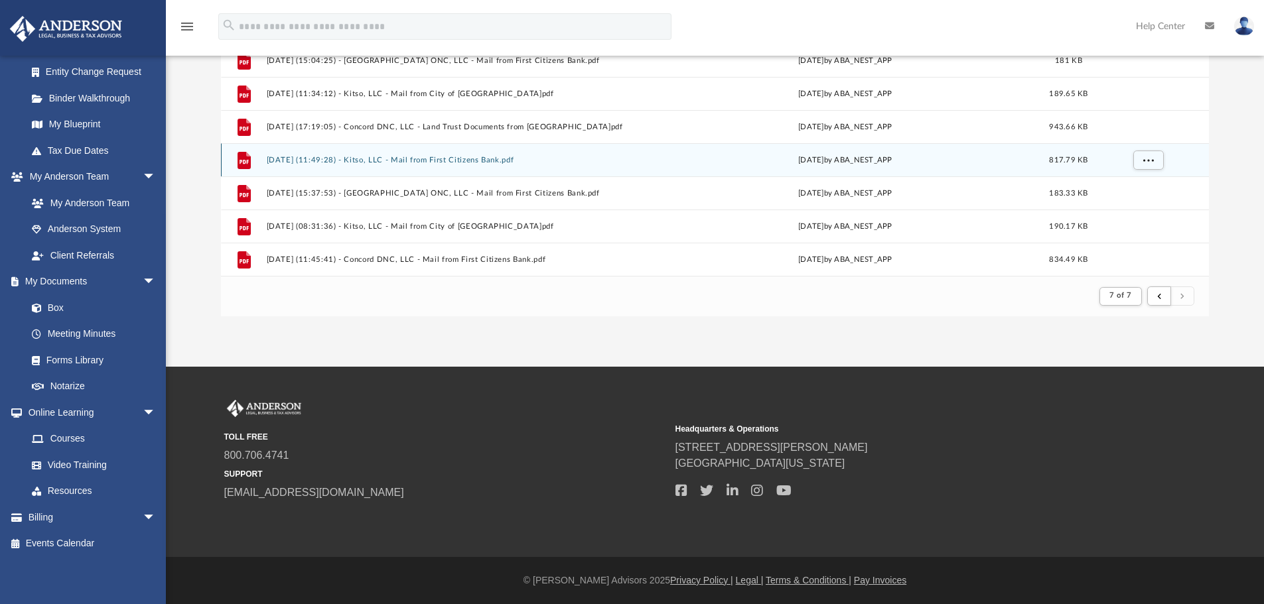
scroll to position [1059, 0]
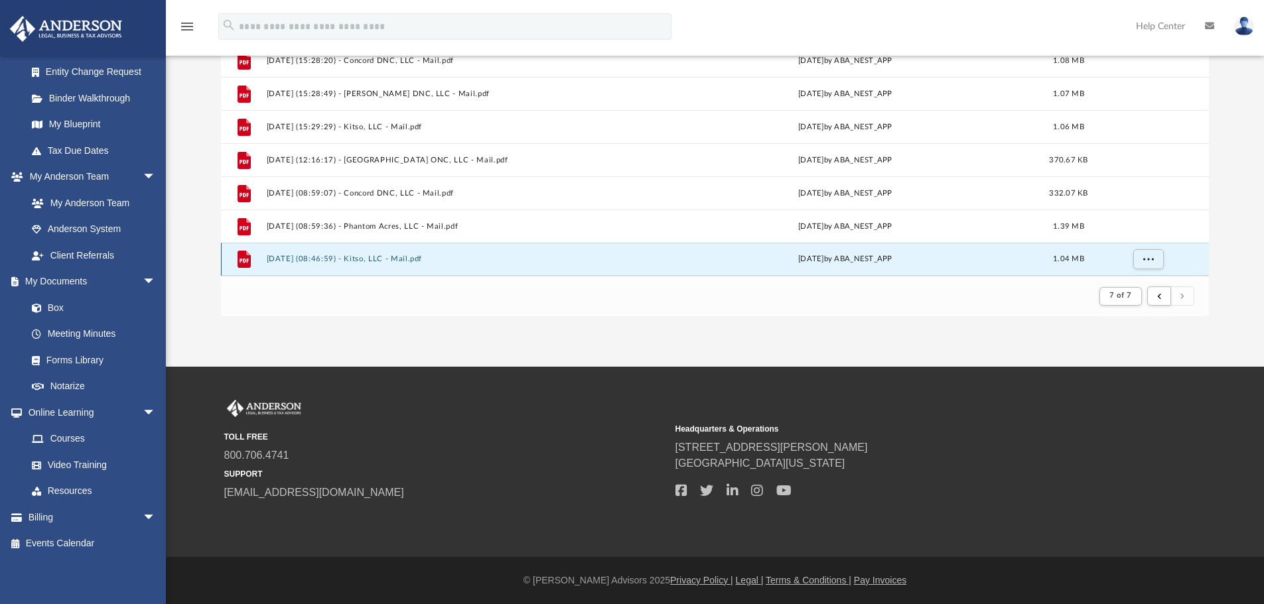
click at [370, 255] on button "2025.10.03 (08:46:59) - Kitso, LLC - Mail.pdf" at bounding box center [457, 259] width 382 height 9
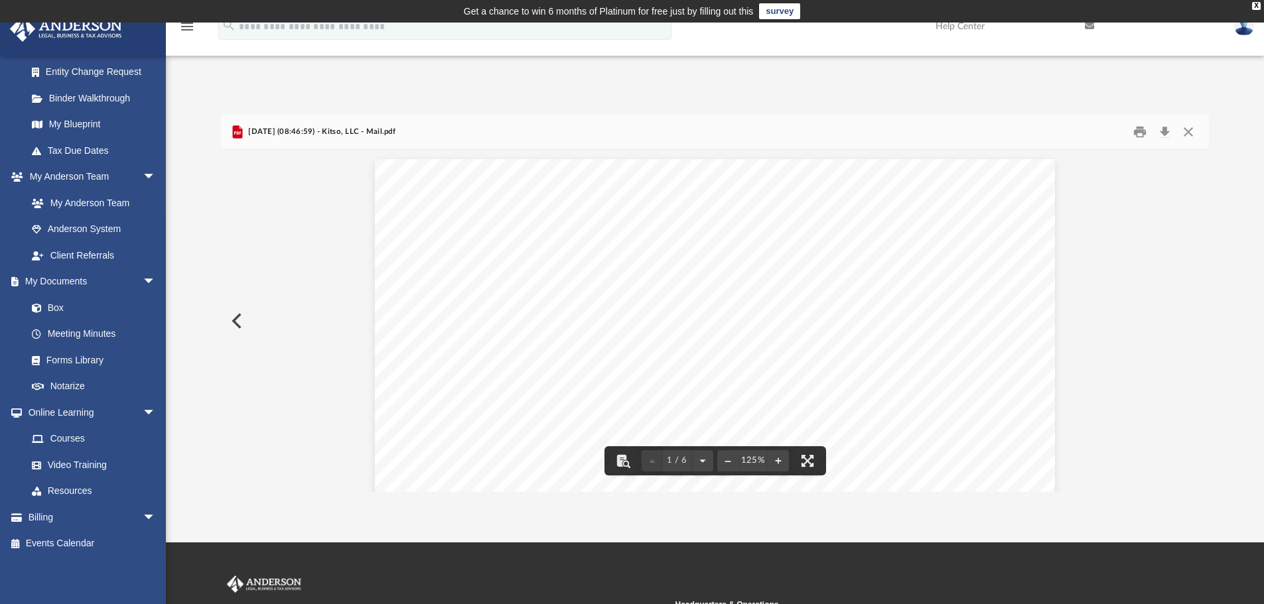
scroll to position [0, 0]
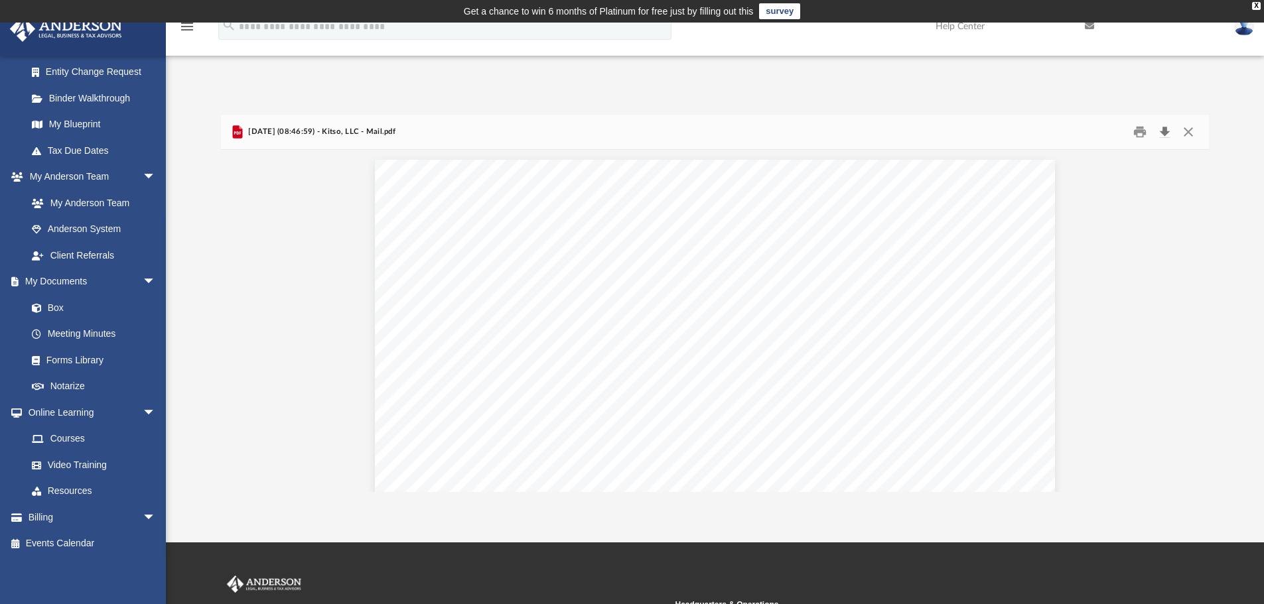
click at [1164, 131] on button "Download" at bounding box center [1164, 132] width 24 height 21
click at [1189, 131] on button "Close" at bounding box center [1188, 132] width 24 height 21
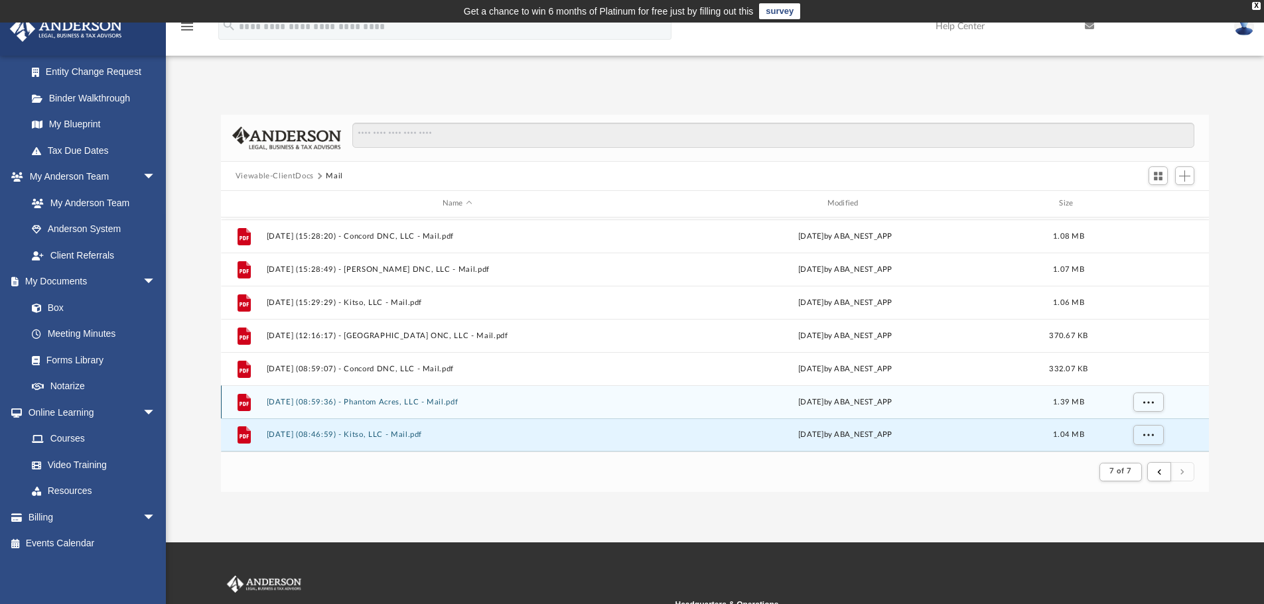
click at [243, 401] on icon "grid" at bounding box center [243, 401] width 13 height 17
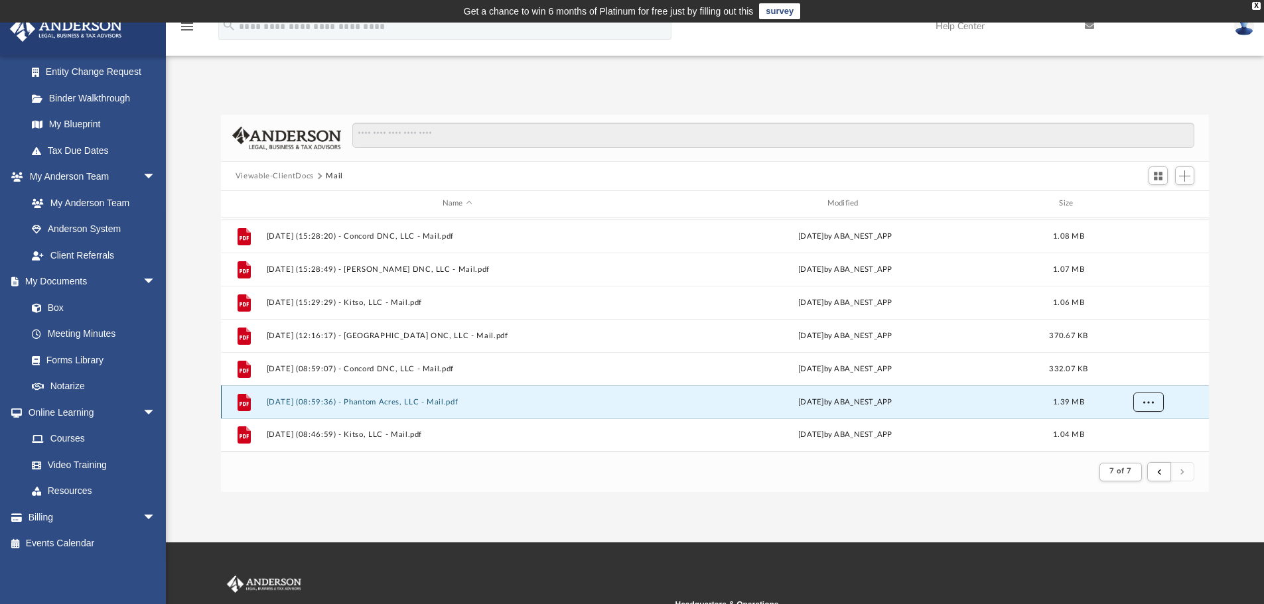
click at [1154, 406] on button "More options" at bounding box center [1147, 402] width 31 height 20
click at [1132, 374] on li "Download" at bounding box center [1135, 374] width 38 height 14
click at [1140, 405] on button "More options" at bounding box center [1147, 402] width 31 height 20
click at [1135, 356] on li "Preview" at bounding box center [1135, 353] width 38 height 14
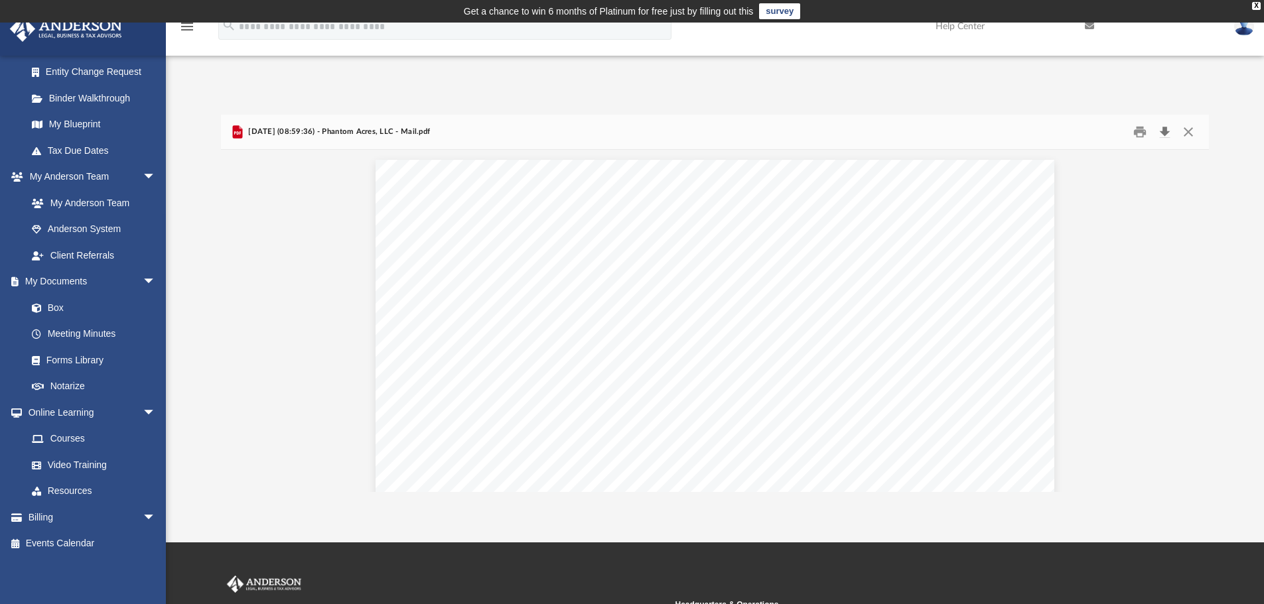
click at [1165, 133] on button "Download" at bounding box center [1164, 132] width 24 height 21
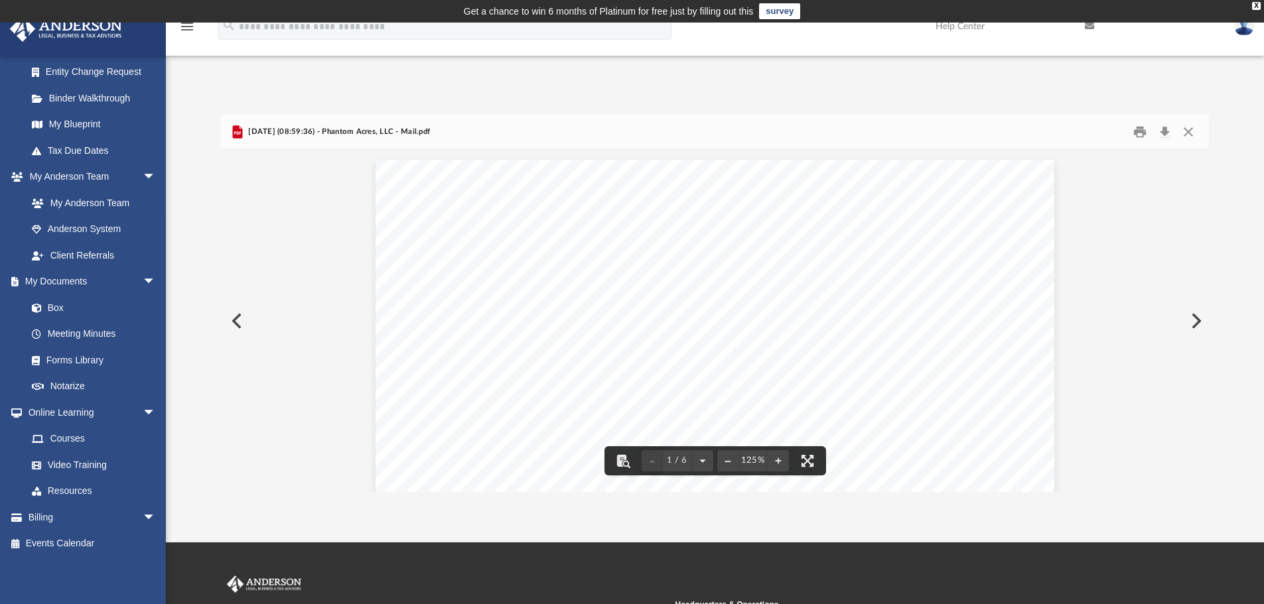
click at [233, 318] on button "Preview" at bounding box center [235, 320] width 29 height 37
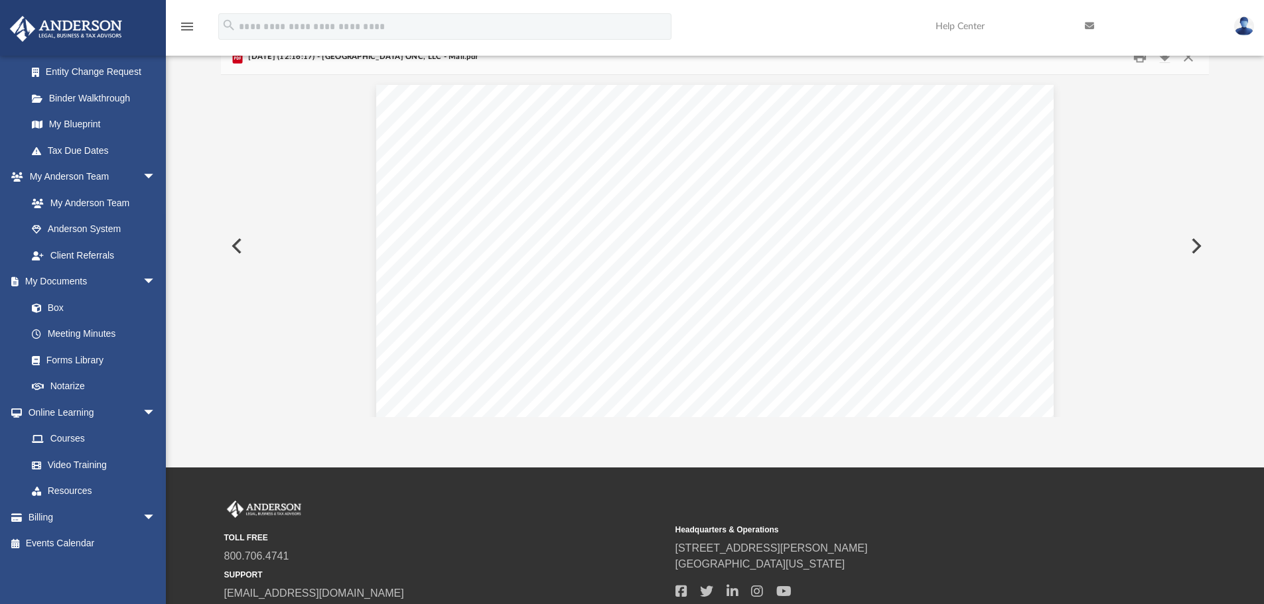
scroll to position [43, 0]
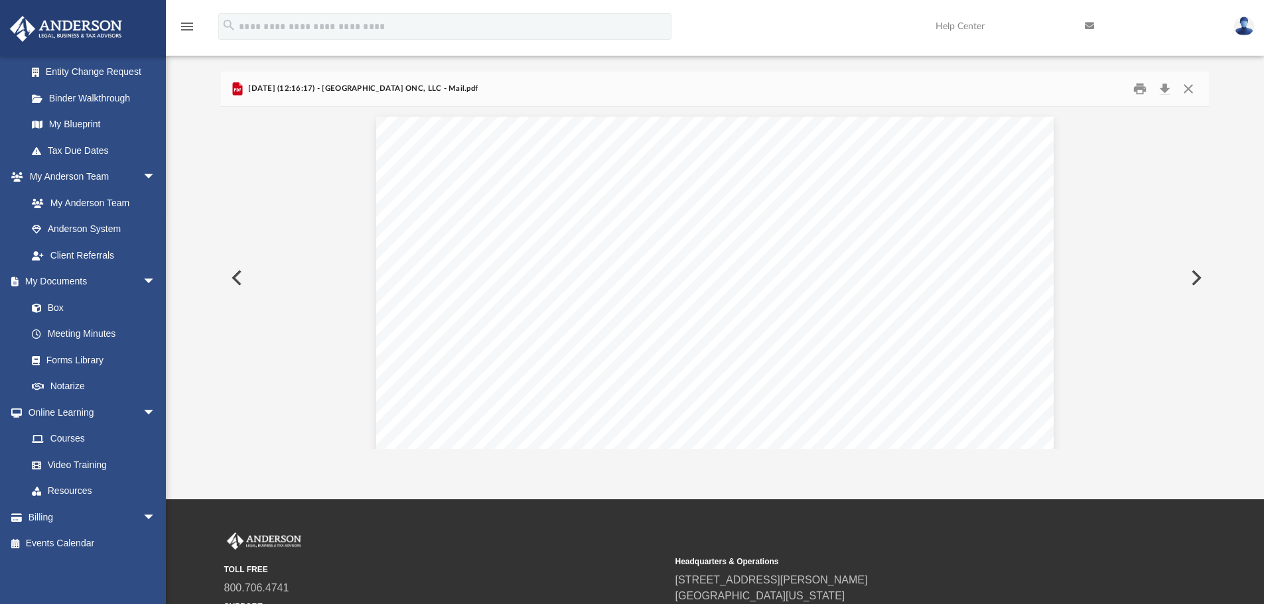
click at [233, 275] on button "Preview" at bounding box center [235, 277] width 29 height 37
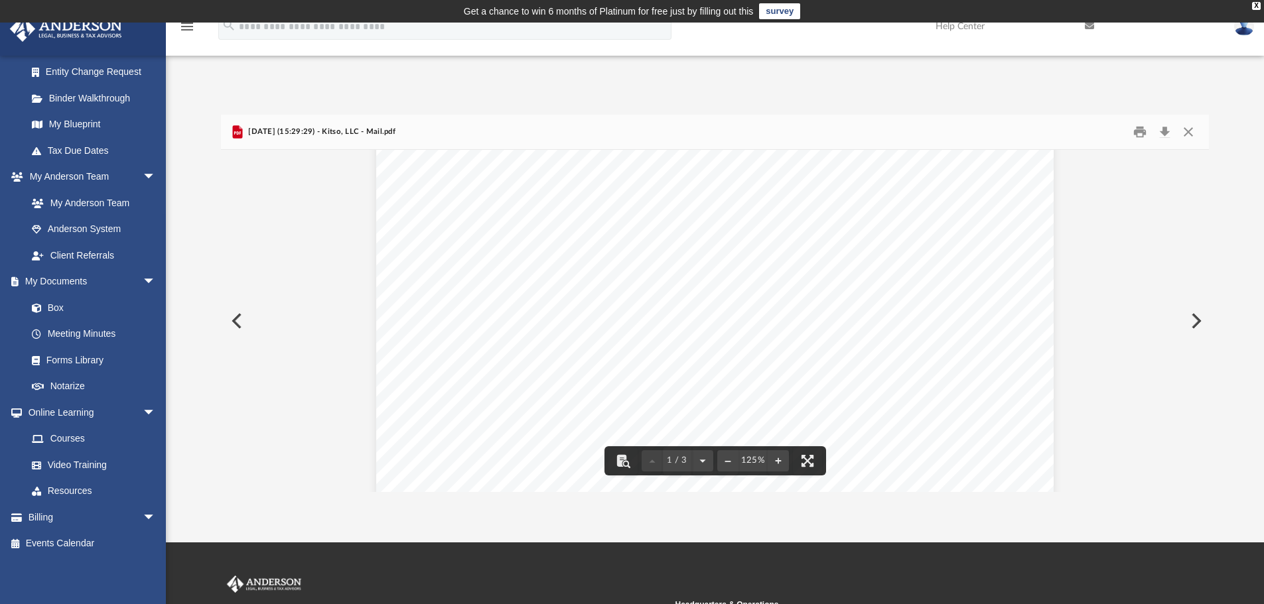
scroll to position [0, 0]
click at [231, 324] on button "Preview" at bounding box center [235, 320] width 29 height 37
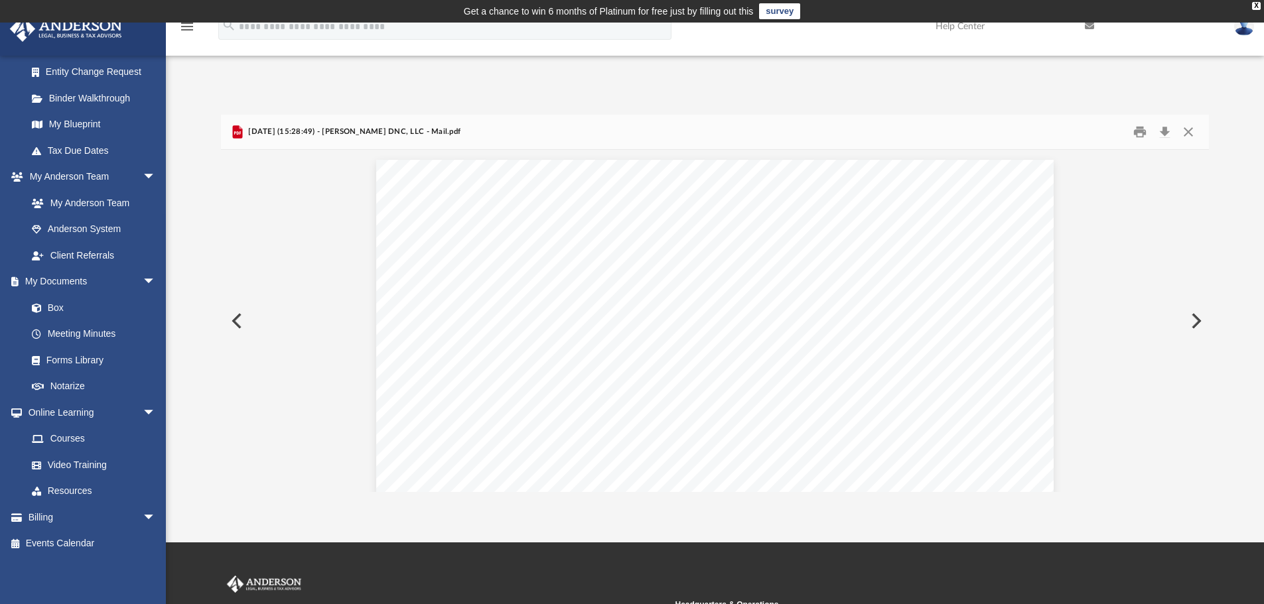
click at [234, 320] on button "Preview" at bounding box center [235, 320] width 29 height 37
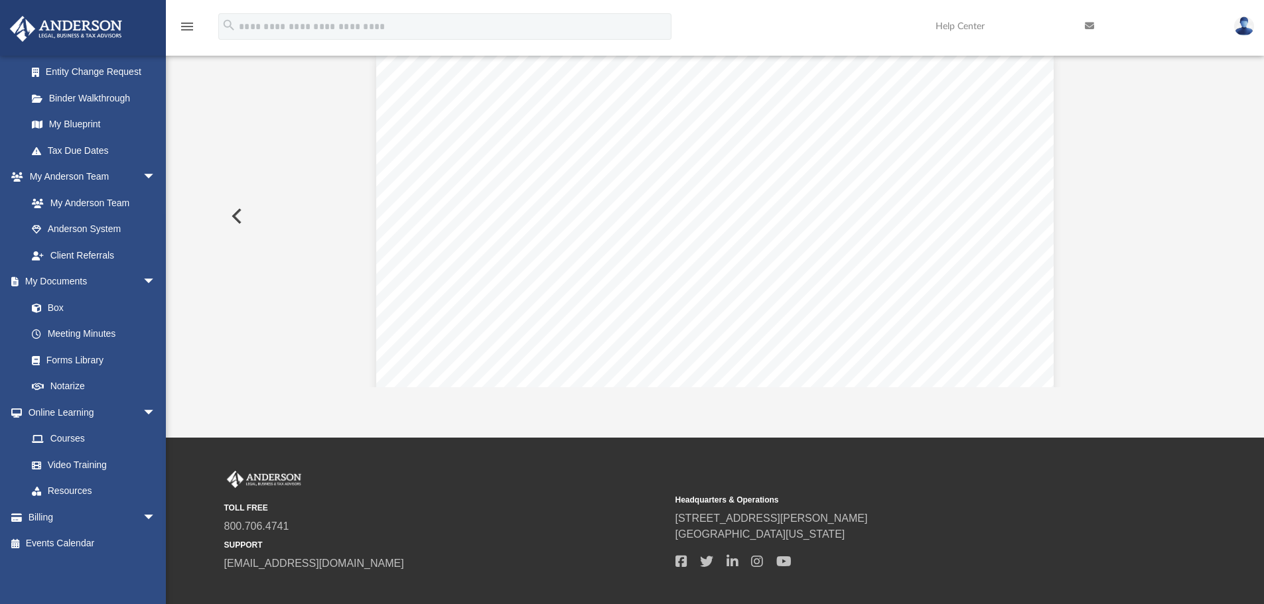
scroll to position [133, 0]
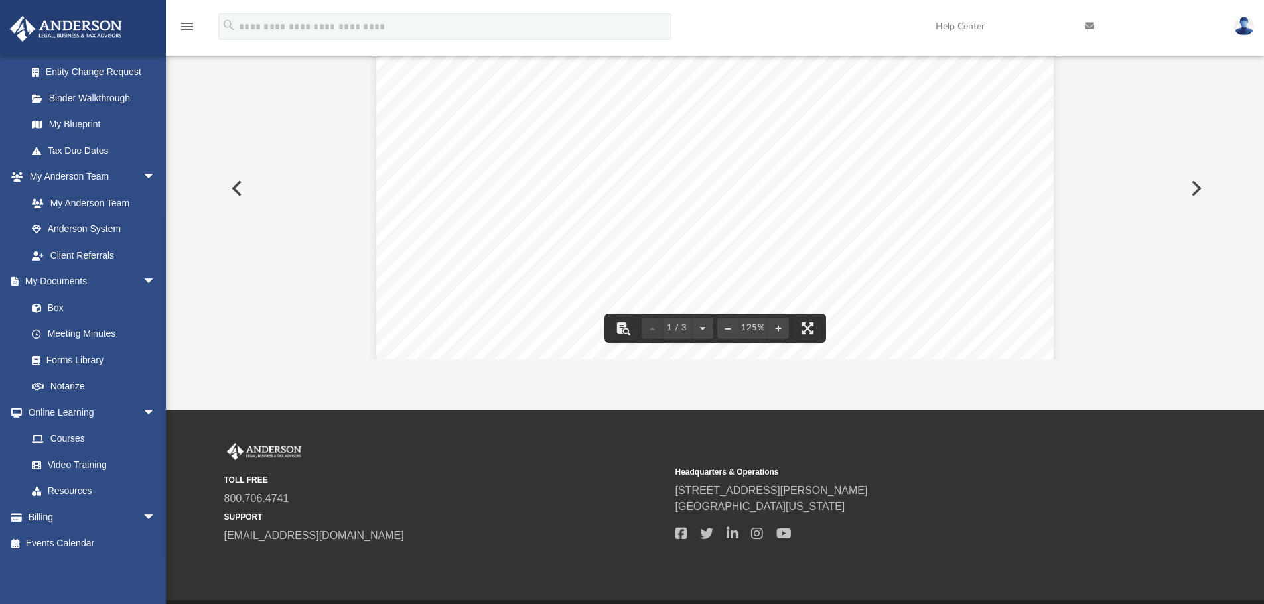
click at [239, 192] on button "Preview" at bounding box center [235, 188] width 29 height 37
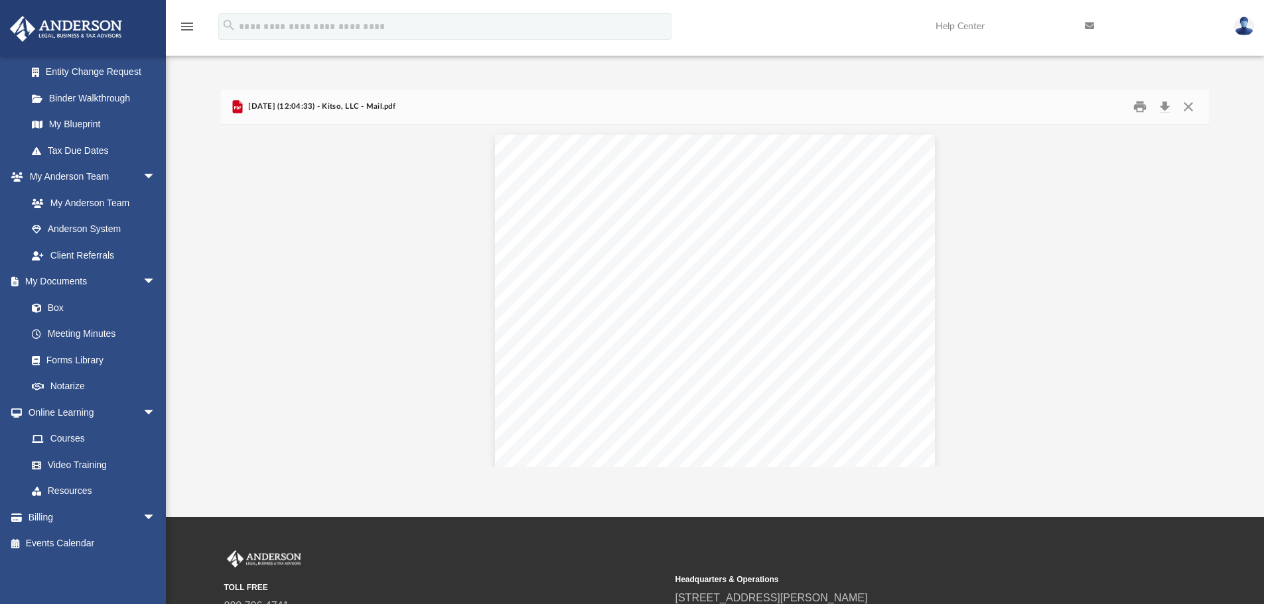
scroll to position [0, 0]
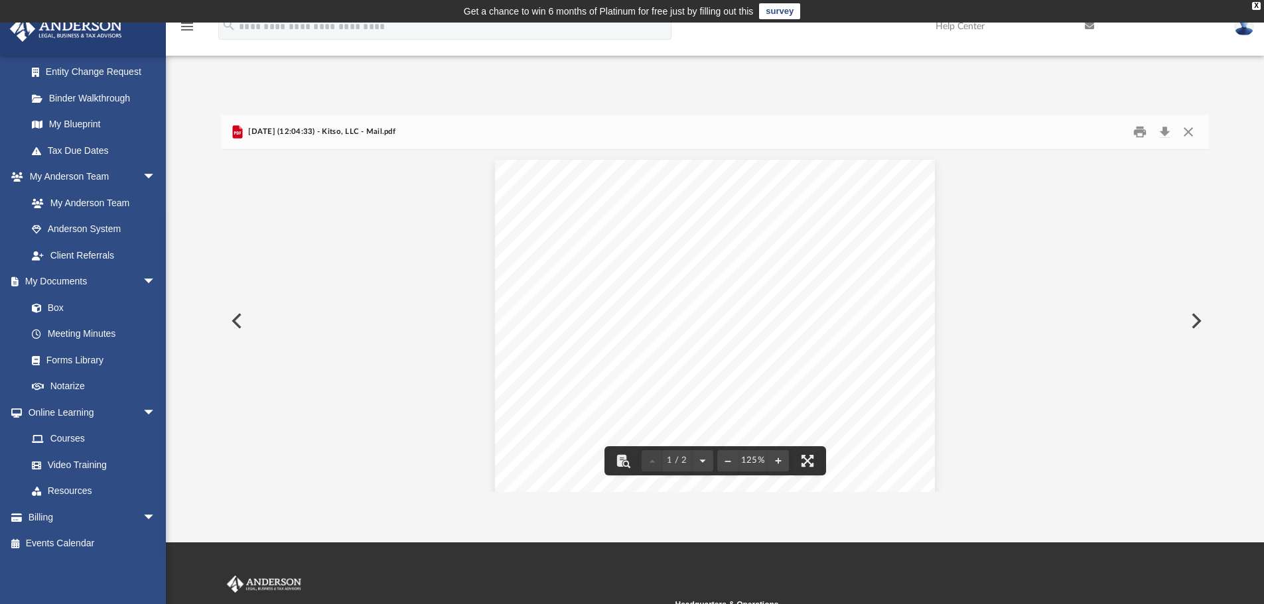
click at [231, 314] on button "Preview" at bounding box center [235, 320] width 29 height 37
click at [236, 320] on button "Preview" at bounding box center [235, 320] width 29 height 37
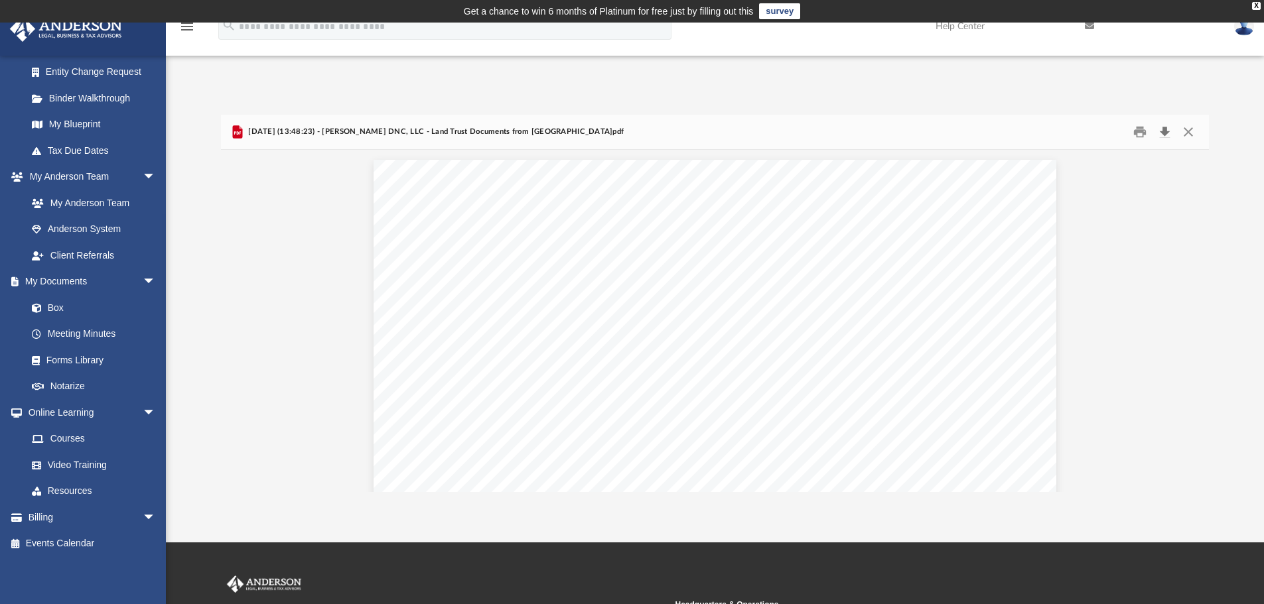
click at [1165, 134] on button "Download" at bounding box center [1164, 132] width 24 height 21
click at [1199, 320] on button "Preview" at bounding box center [1194, 320] width 29 height 37
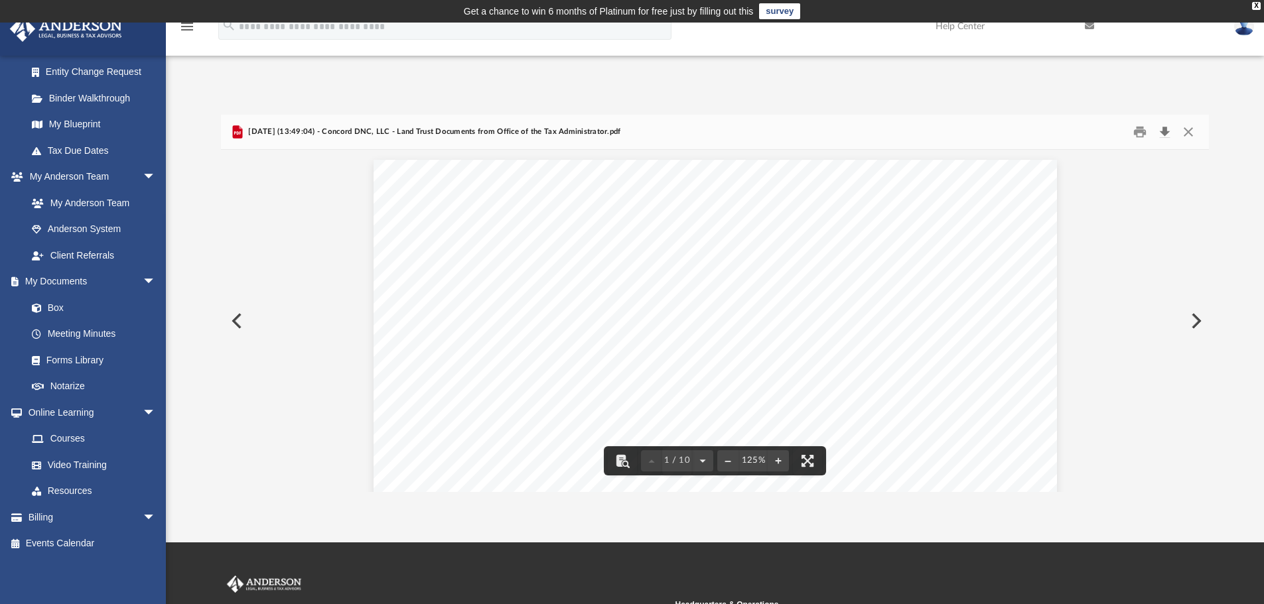
click at [1162, 131] on button "Download" at bounding box center [1164, 132] width 24 height 21
click at [237, 318] on button "Preview" at bounding box center [235, 320] width 29 height 37
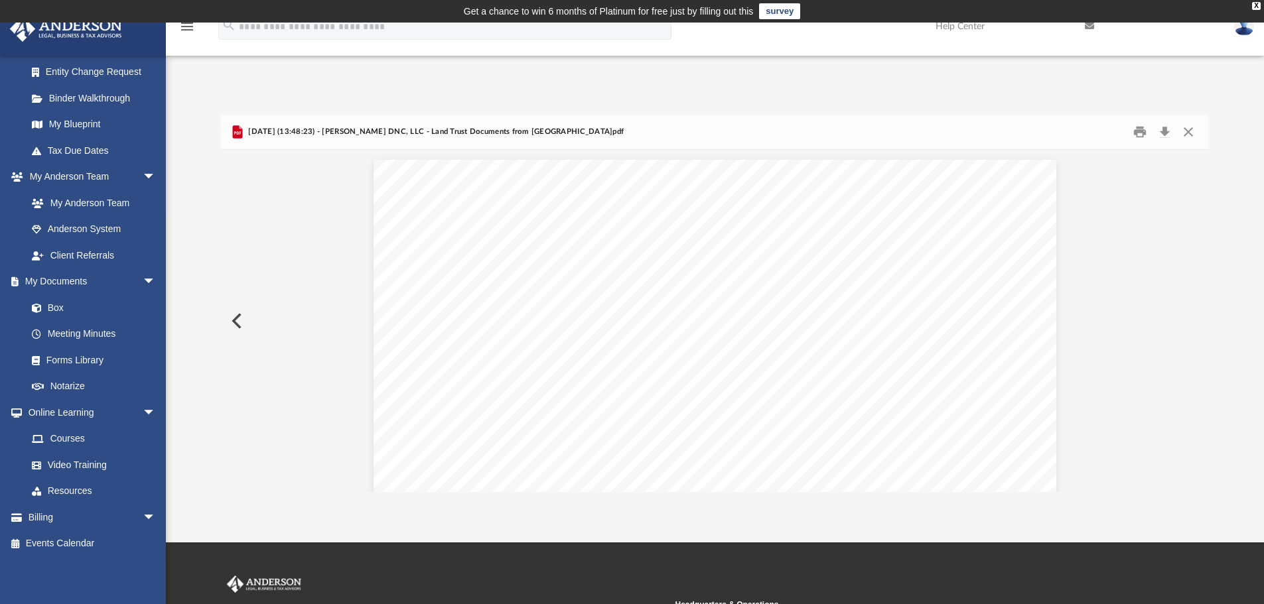
click at [237, 318] on button "Preview" at bounding box center [235, 320] width 29 height 37
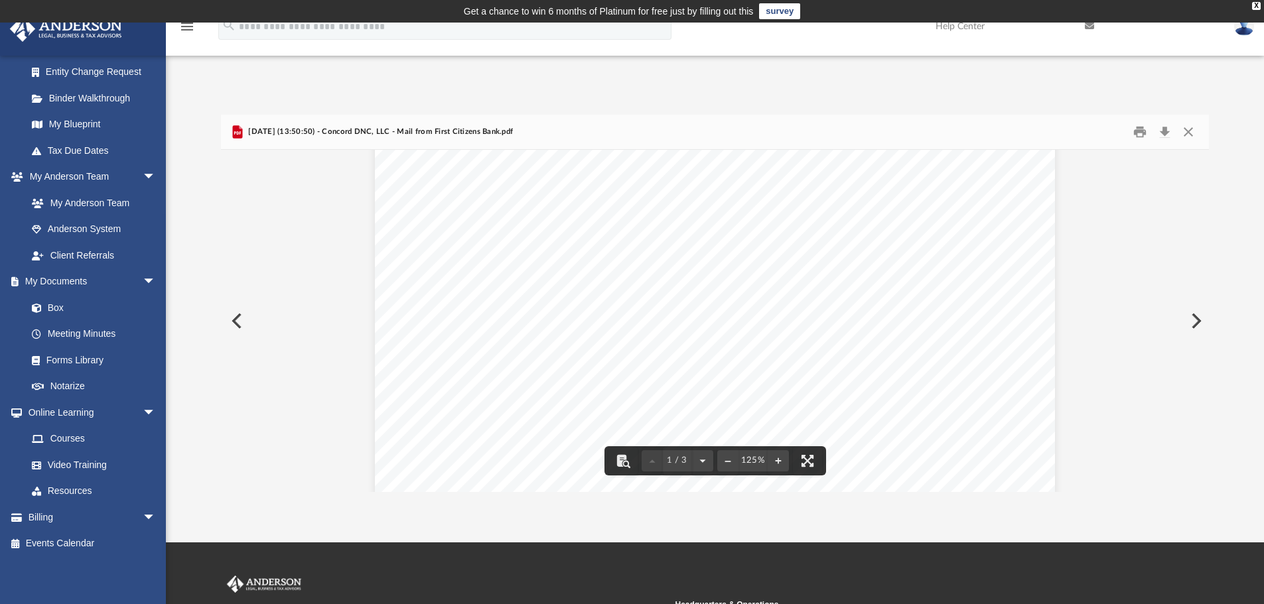
scroll to position [265, 0]
click at [238, 320] on button "Preview" at bounding box center [235, 320] width 29 height 37
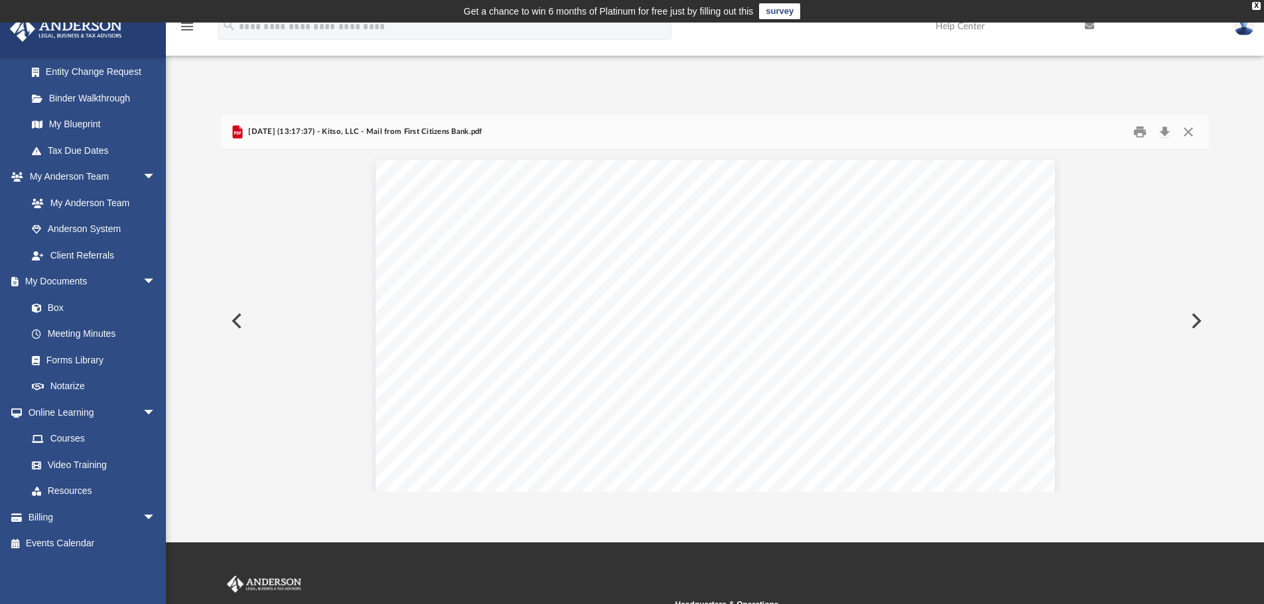
click at [240, 318] on button "Preview" at bounding box center [235, 320] width 29 height 37
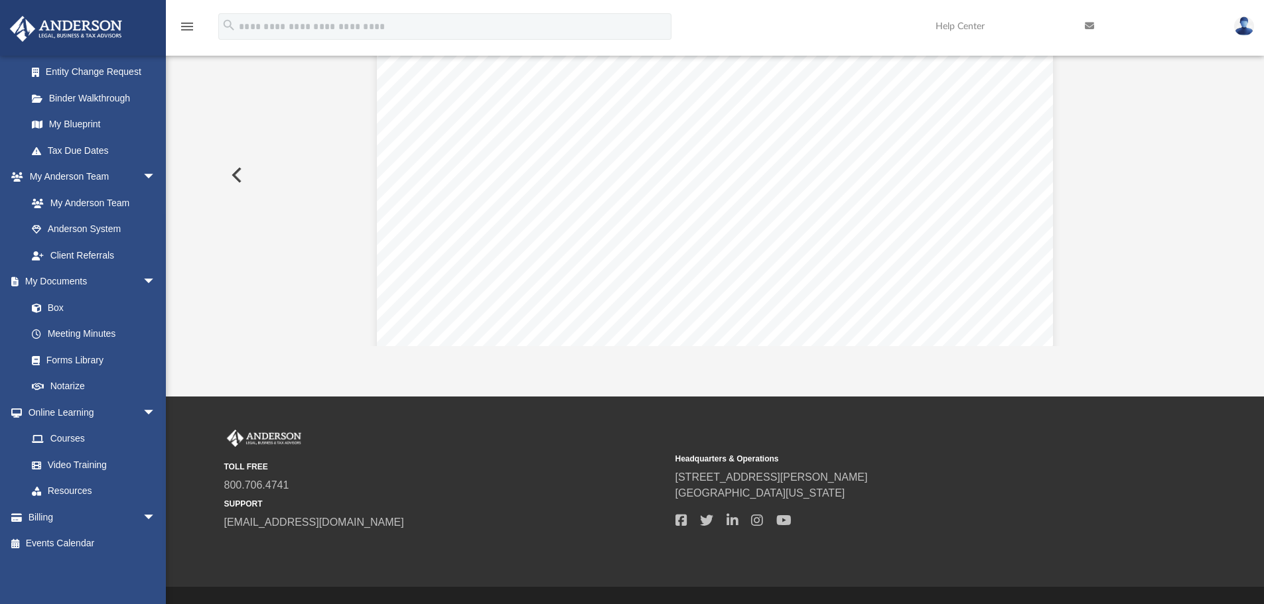
scroll to position [176, 0]
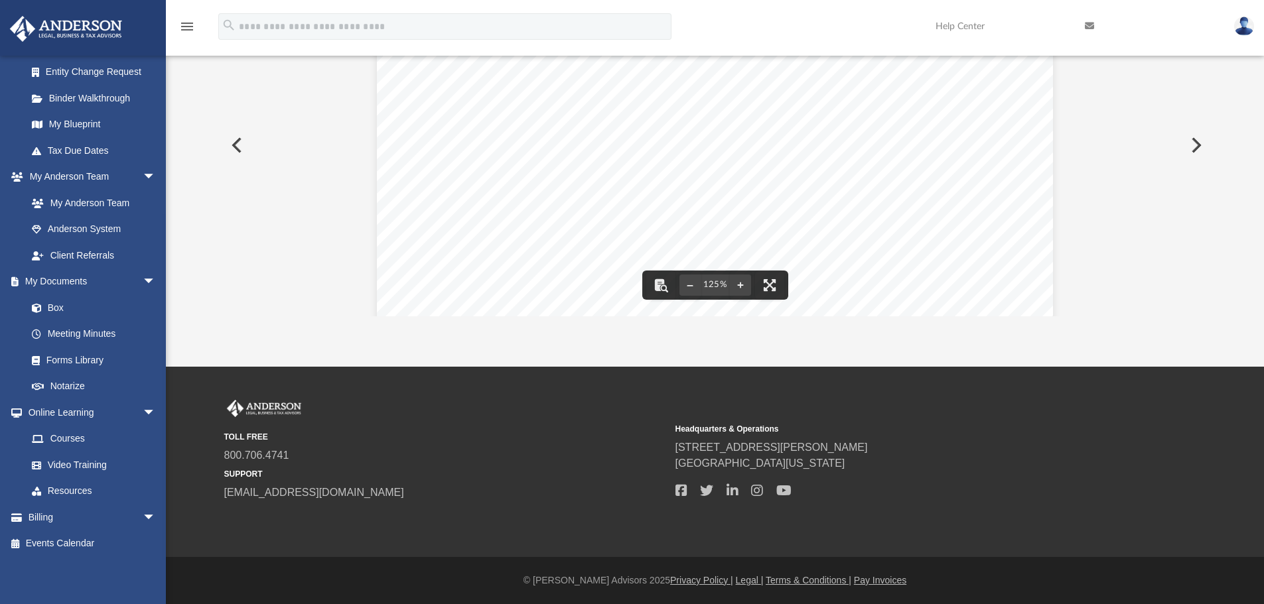
click at [237, 146] on button "Preview" at bounding box center [235, 145] width 29 height 37
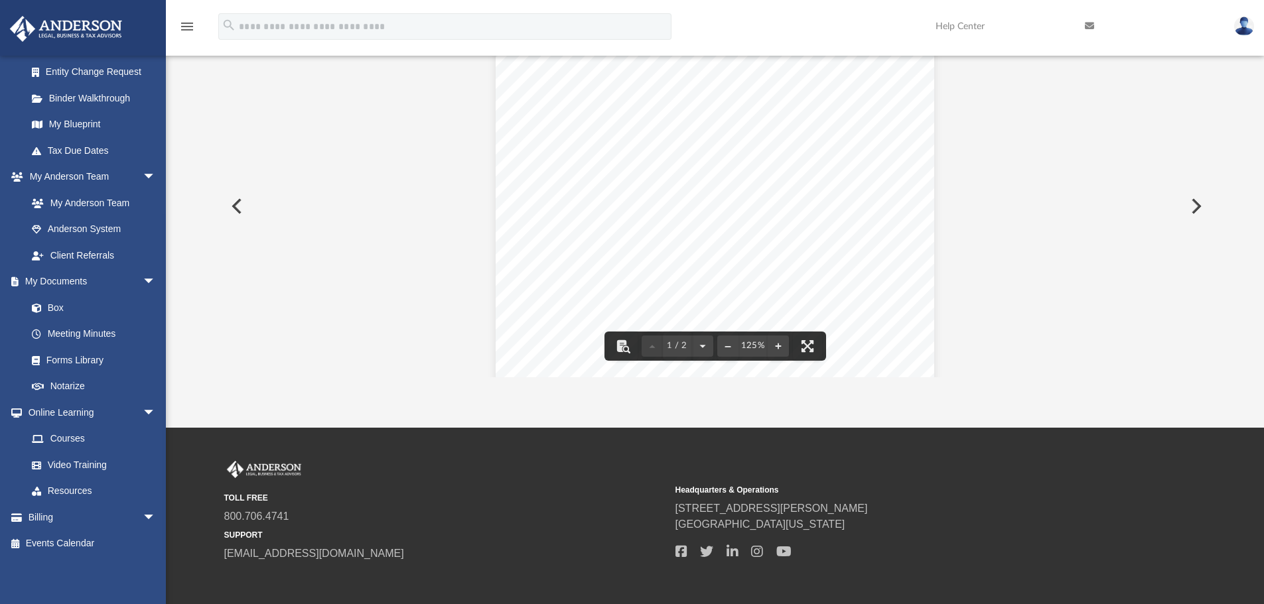
click at [241, 205] on button "Preview" at bounding box center [235, 206] width 29 height 37
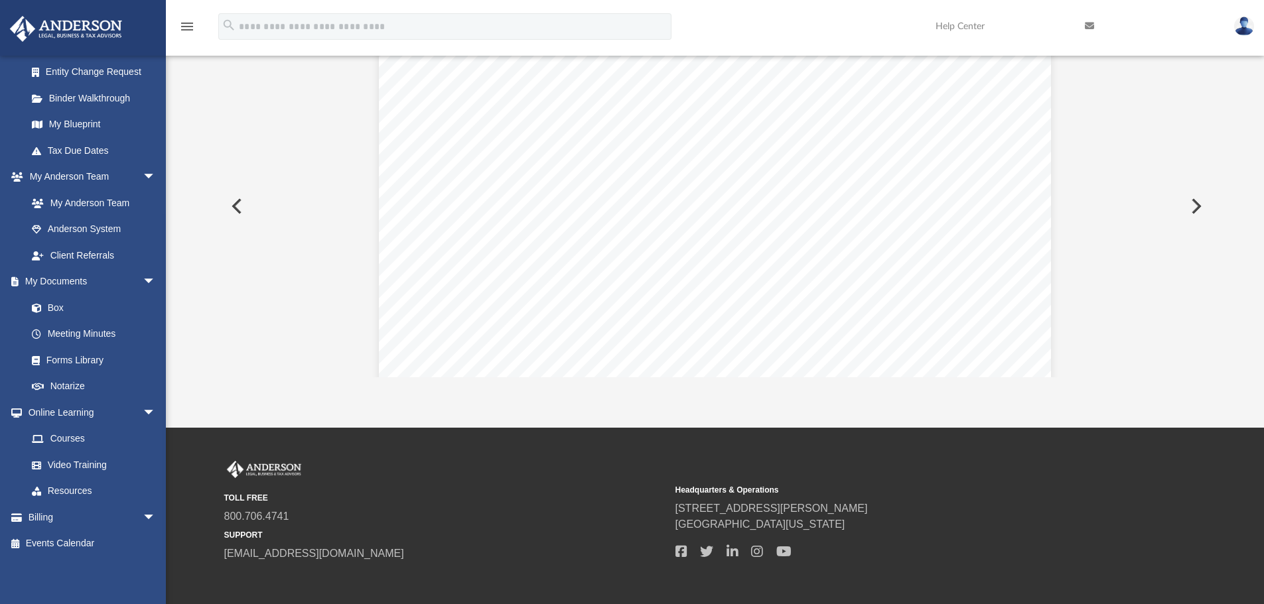
click at [236, 201] on button "Preview" at bounding box center [235, 206] width 29 height 37
click at [236, 200] on button "Preview" at bounding box center [235, 206] width 29 height 37
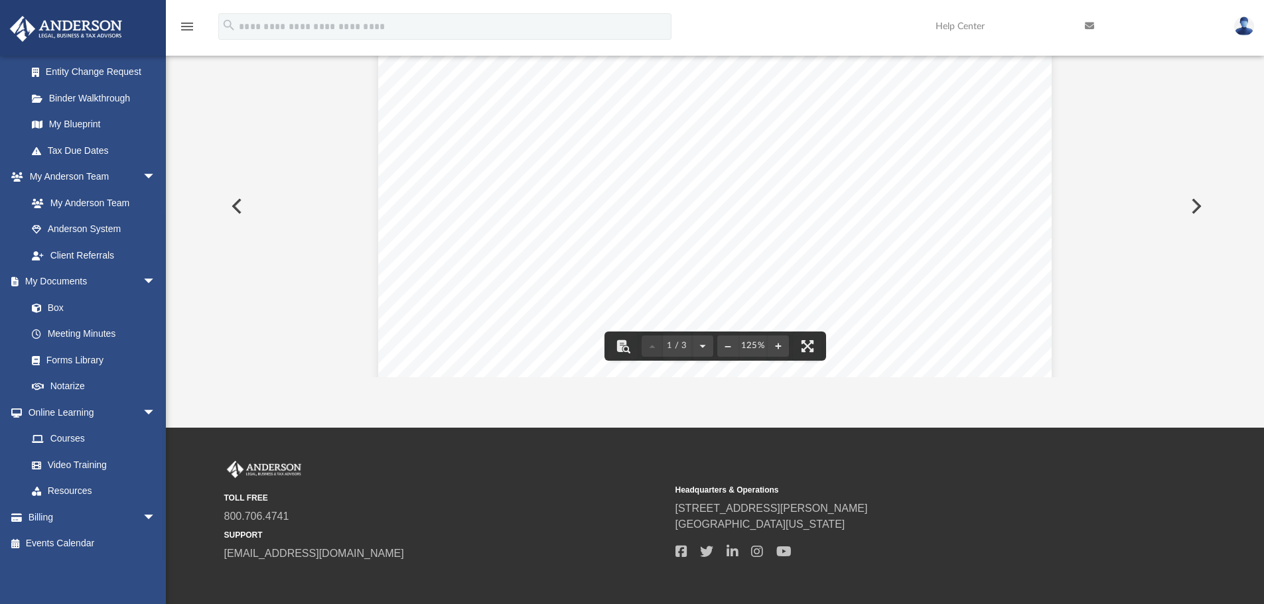
click at [235, 203] on button "Preview" at bounding box center [235, 206] width 29 height 37
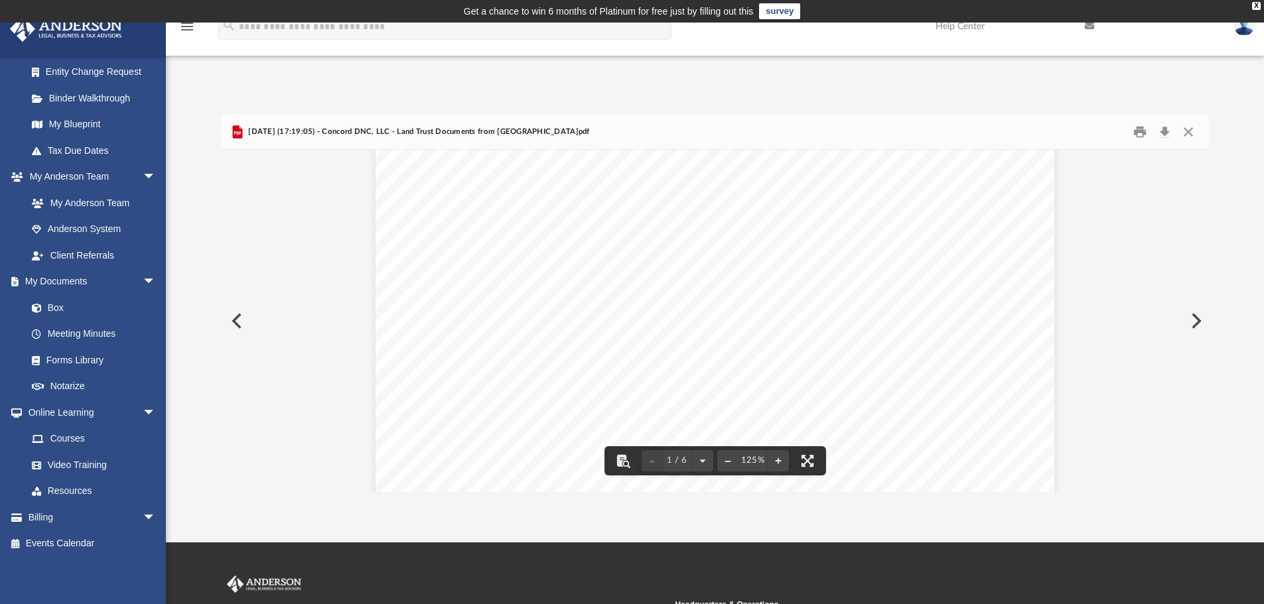
scroll to position [0, 0]
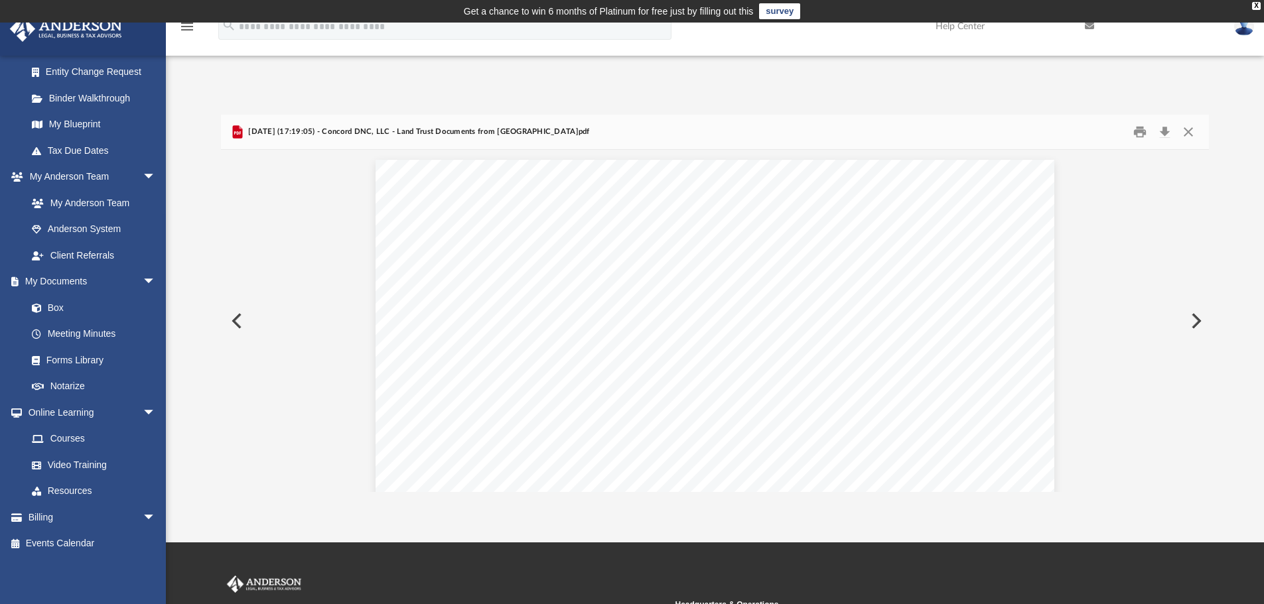
click at [235, 324] on button "Preview" at bounding box center [235, 320] width 29 height 37
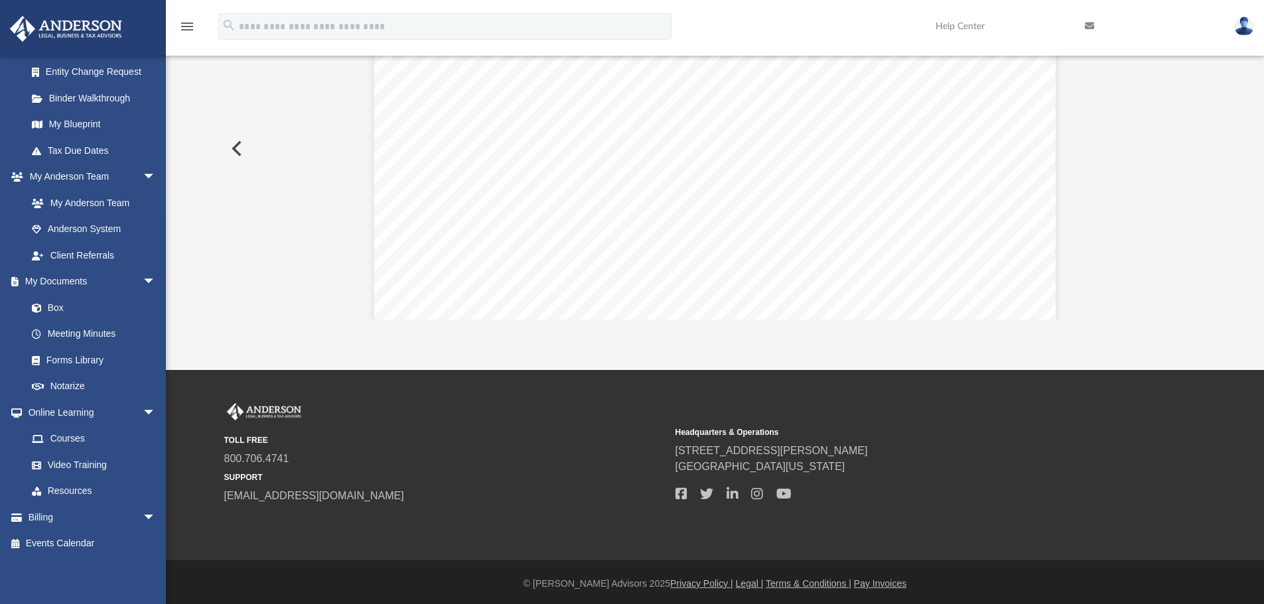
scroll to position [176, 0]
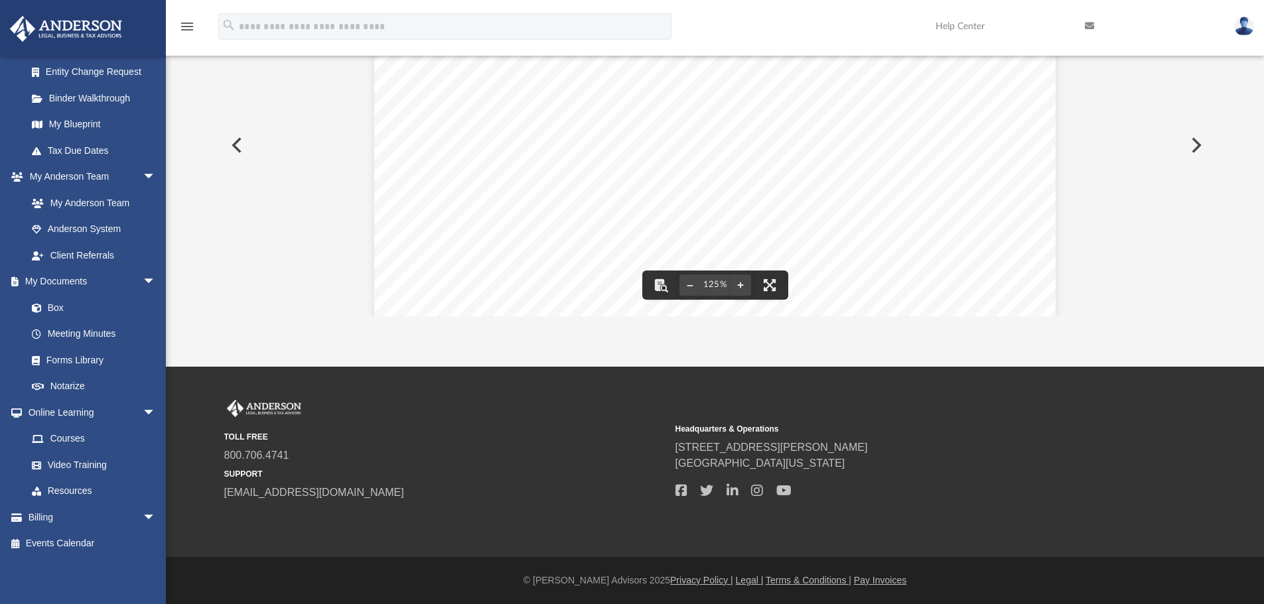
click at [233, 144] on button "Preview" at bounding box center [235, 145] width 29 height 37
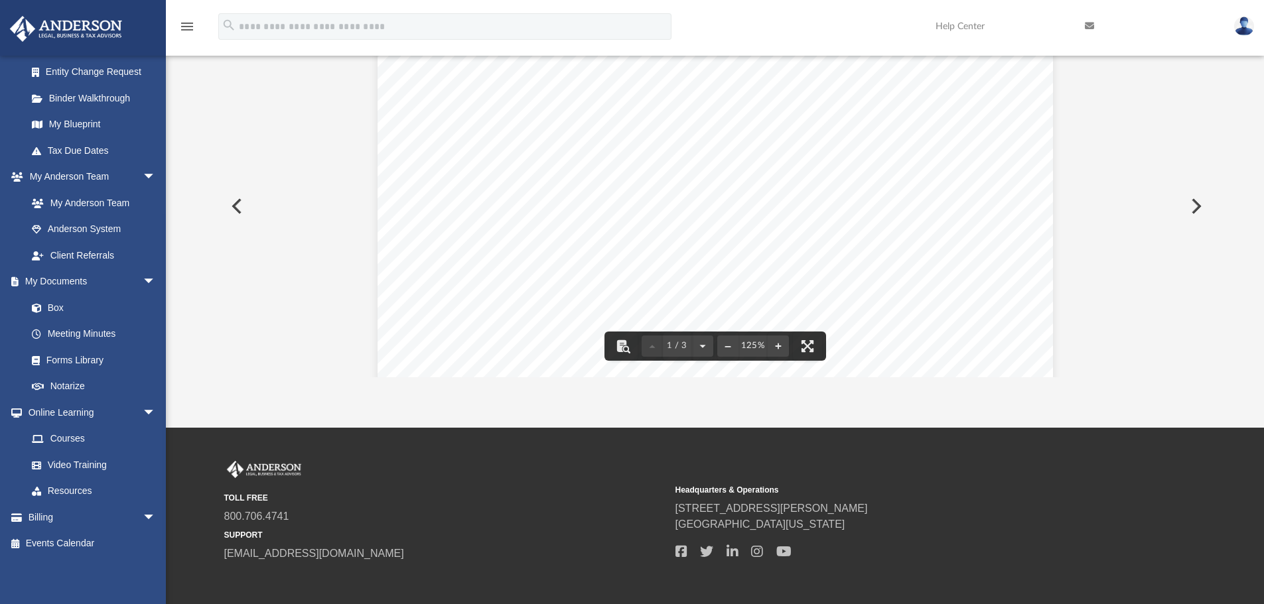
click at [233, 204] on button "Preview" at bounding box center [235, 206] width 29 height 37
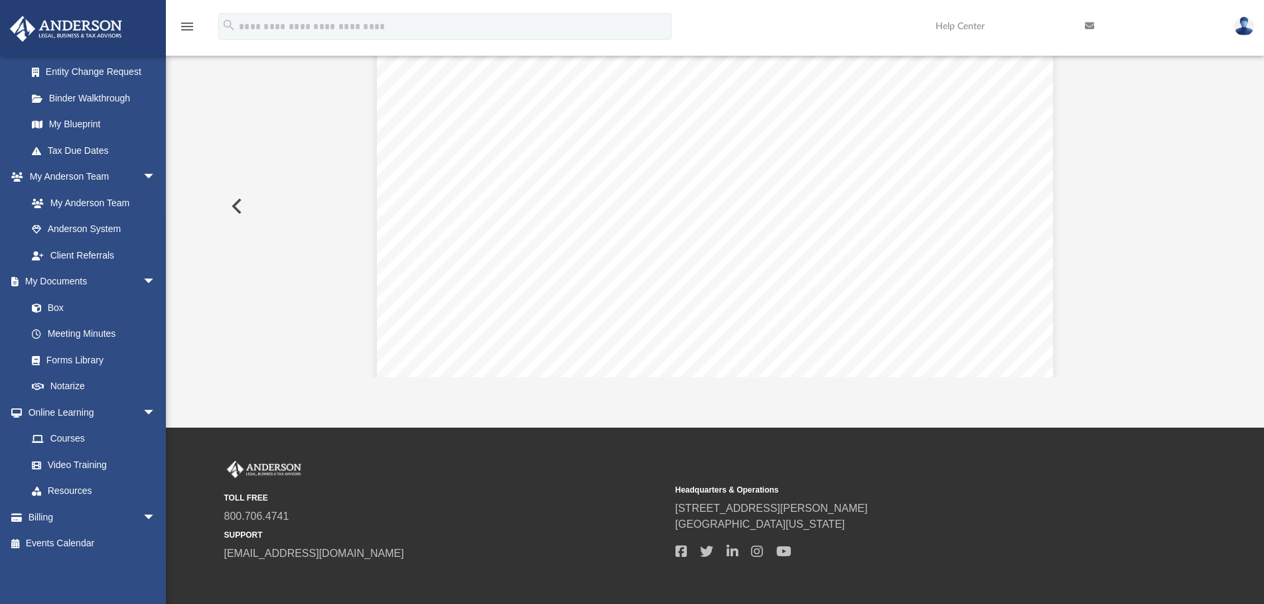
click at [233, 204] on button "Preview" at bounding box center [235, 206] width 29 height 37
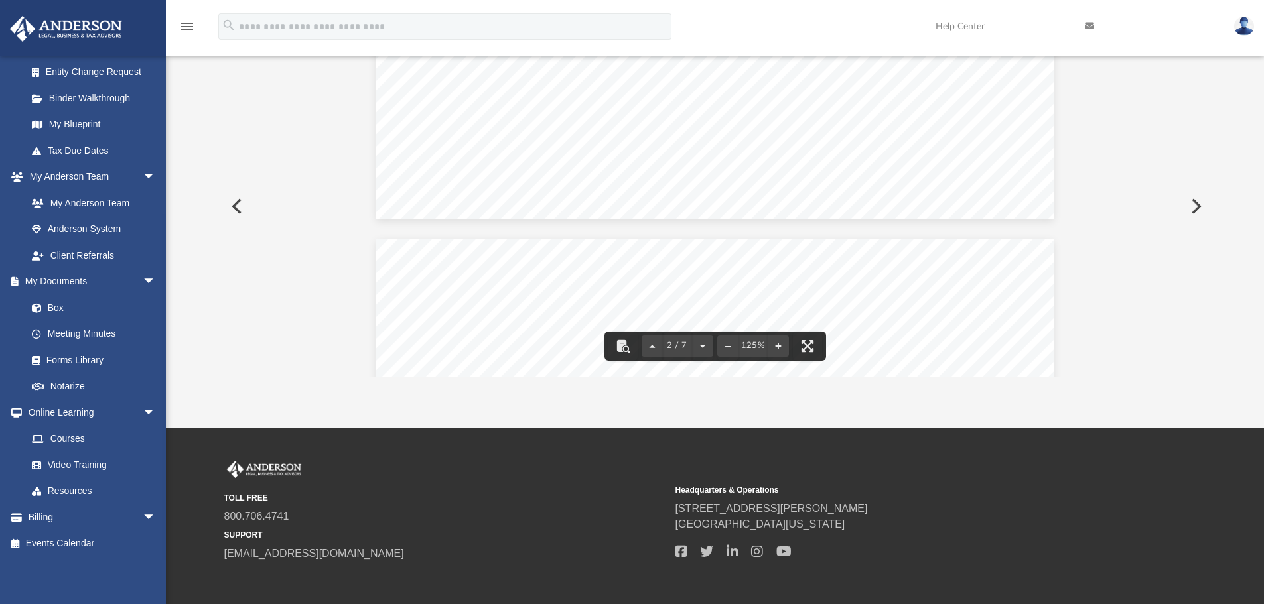
click at [237, 198] on button "Preview" at bounding box center [235, 206] width 29 height 37
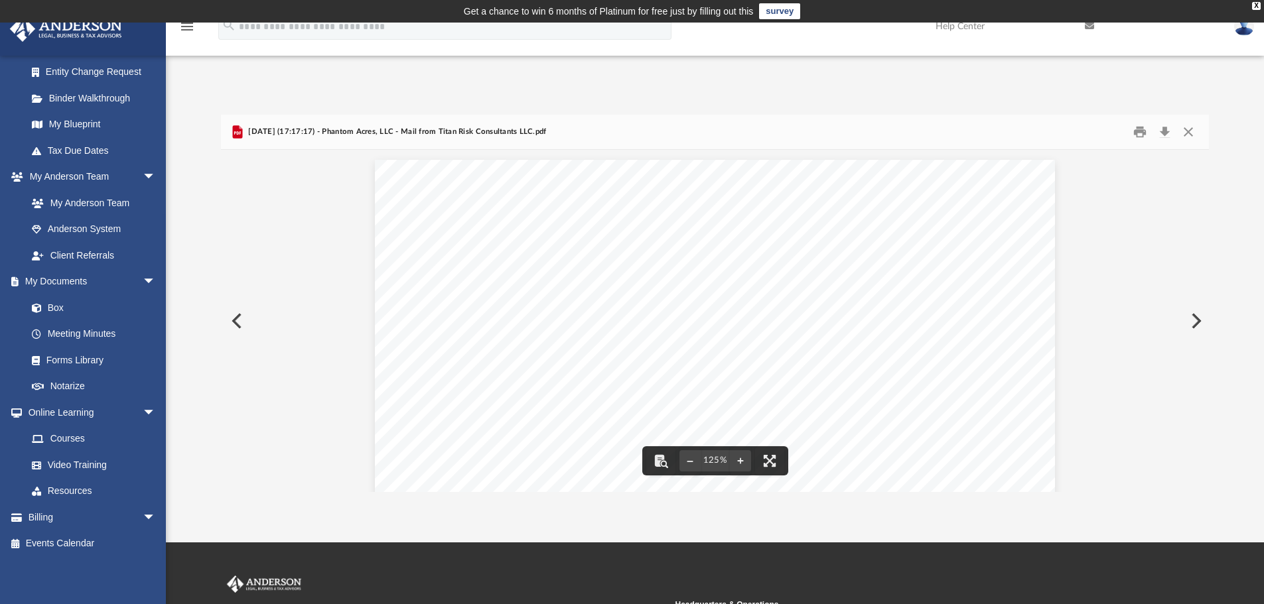
scroll to position [133, 0]
click at [235, 318] on button "Preview" at bounding box center [235, 320] width 29 height 37
click at [239, 322] on button "Preview" at bounding box center [235, 320] width 29 height 37
click at [245, 320] on button "Preview" at bounding box center [235, 320] width 29 height 37
click at [242, 320] on button "Preview" at bounding box center [235, 320] width 29 height 37
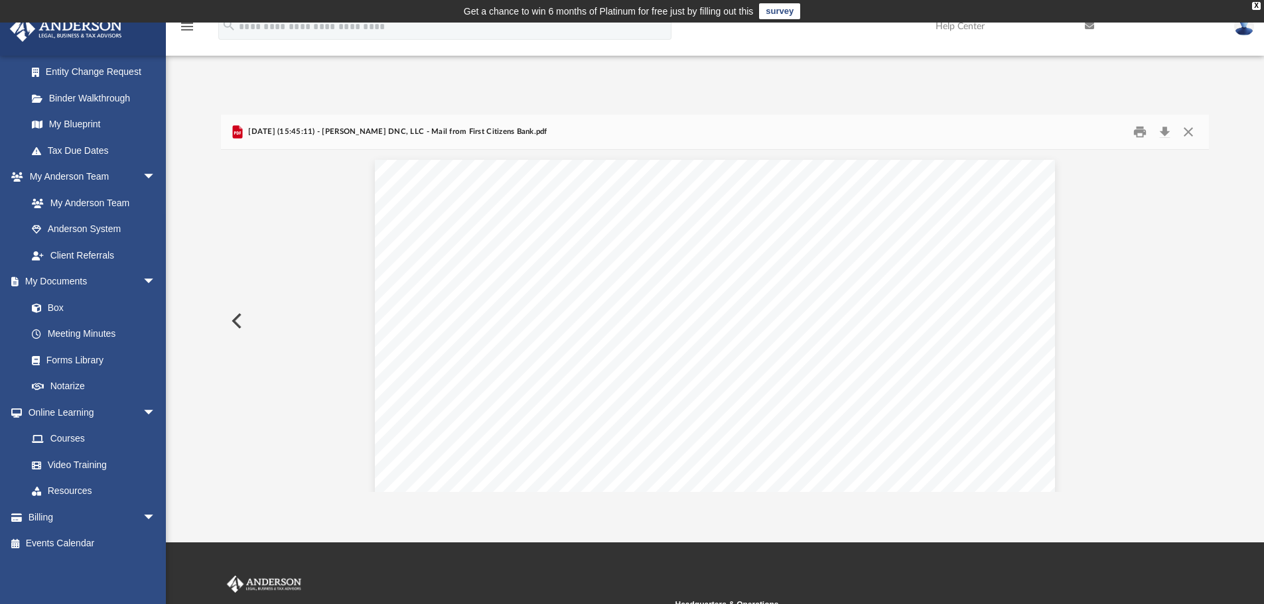
click at [242, 320] on button "Preview" at bounding box center [235, 320] width 29 height 37
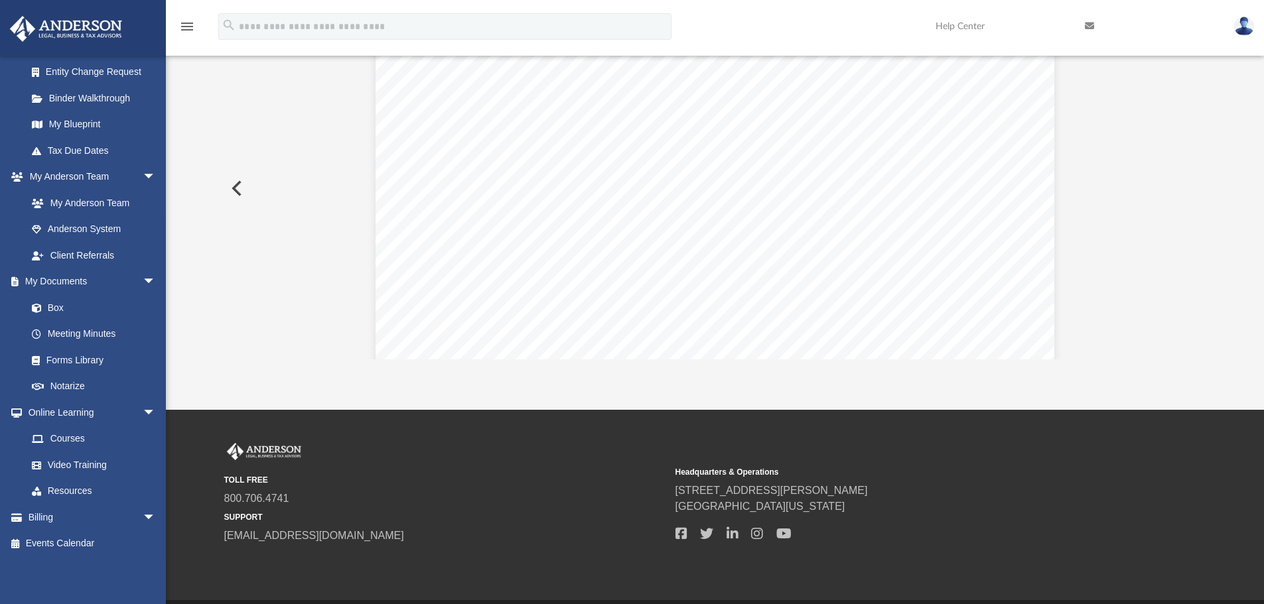
scroll to position [0, 0]
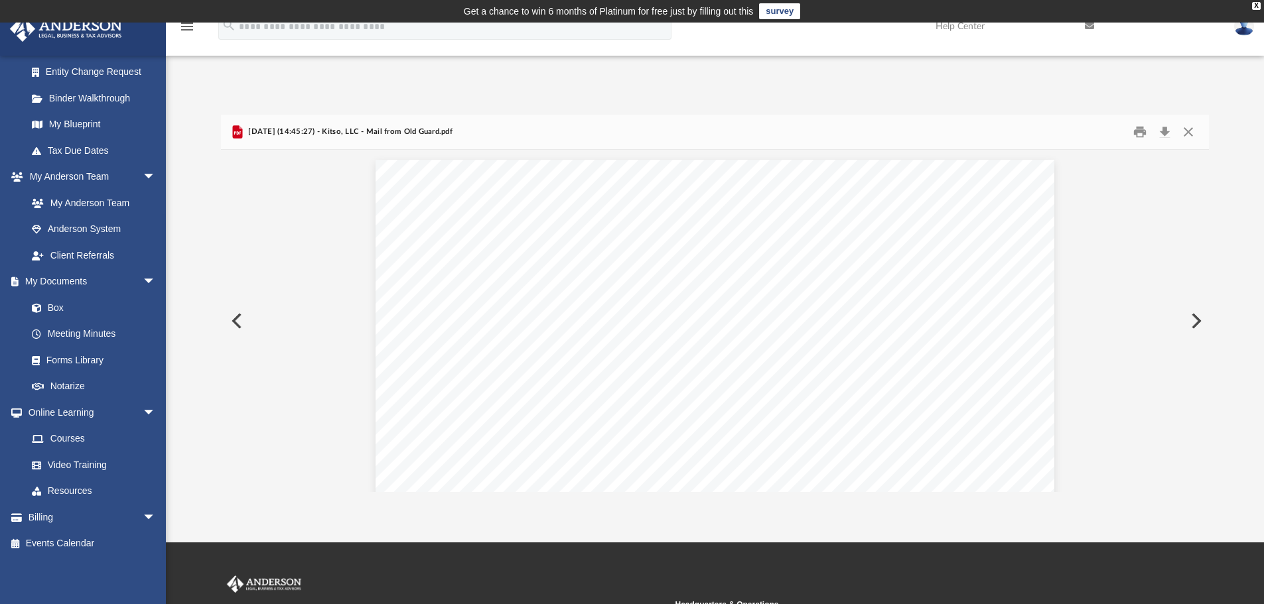
click at [238, 320] on button "Preview" at bounding box center [235, 320] width 29 height 37
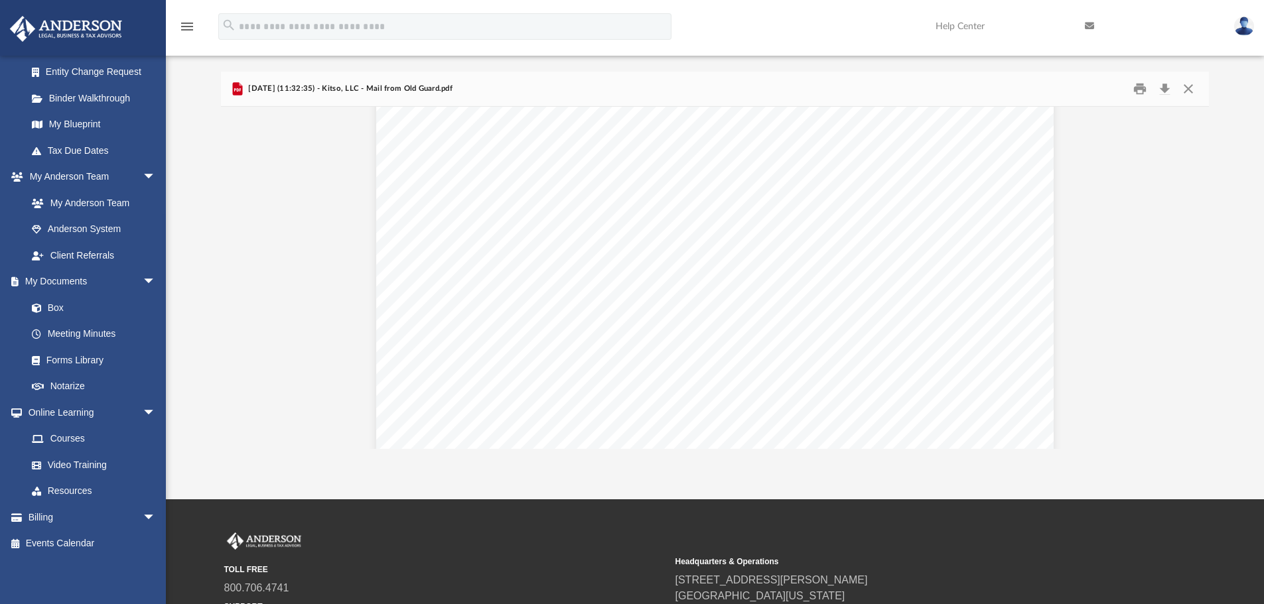
scroll to position [1173, 0]
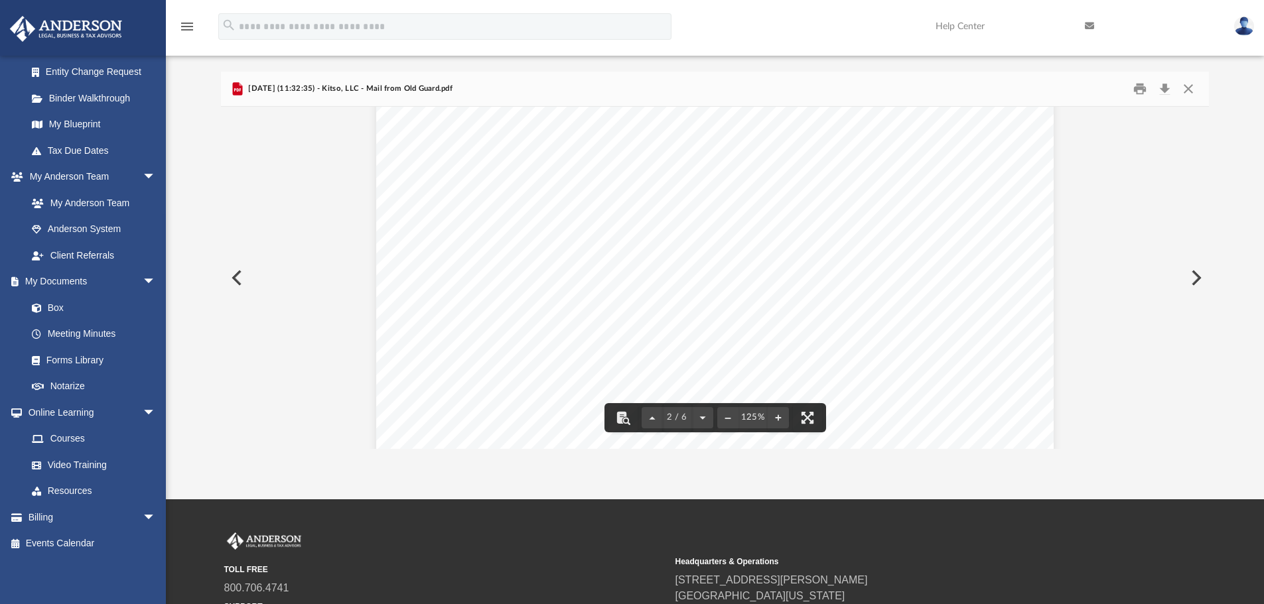
click at [235, 278] on button "Preview" at bounding box center [235, 277] width 29 height 37
click at [239, 270] on button "Preview" at bounding box center [235, 277] width 29 height 37
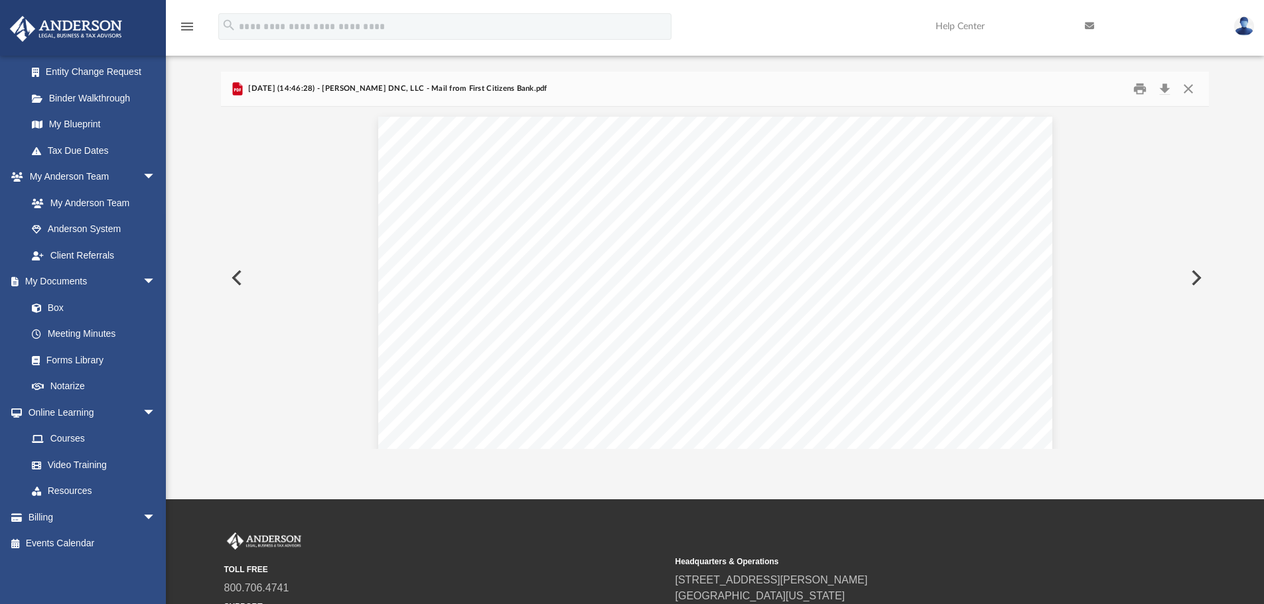
click at [239, 275] on button "Preview" at bounding box center [235, 277] width 29 height 37
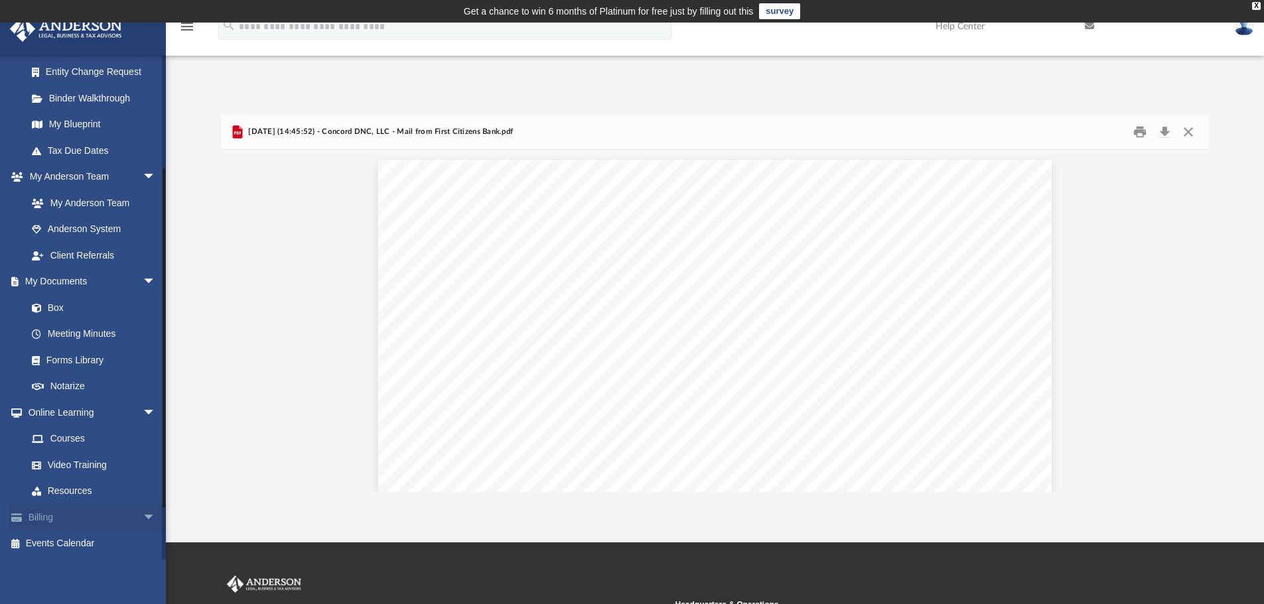
scroll to position [0, 0]
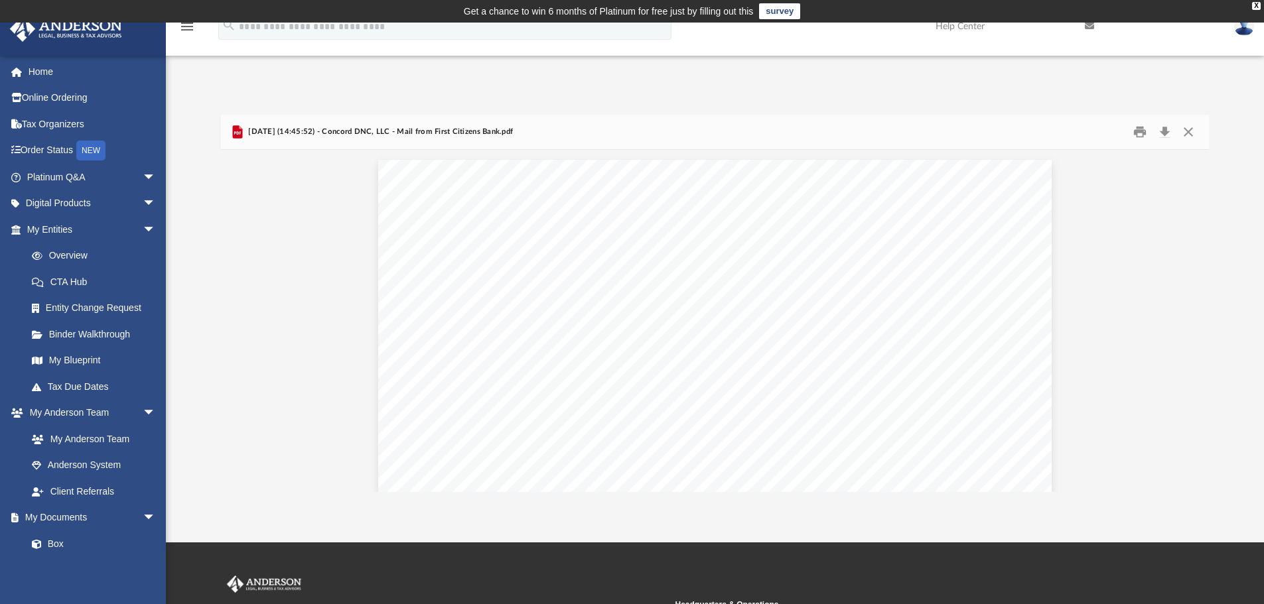
click at [1249, 30] on img at bounding box center [1244, 26] width 20 height 19
click at [998, 115] on link "Logout" at bounding box center [1044, 115] width 133 height 27
